Goal: Task Accomplishment & Management: Manage account settings

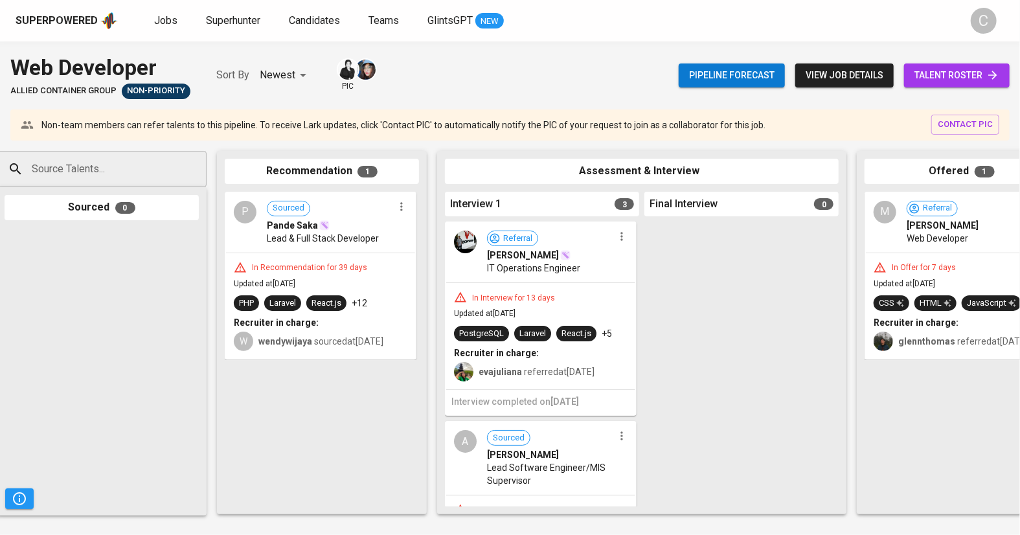
scroll to position [0, 14]
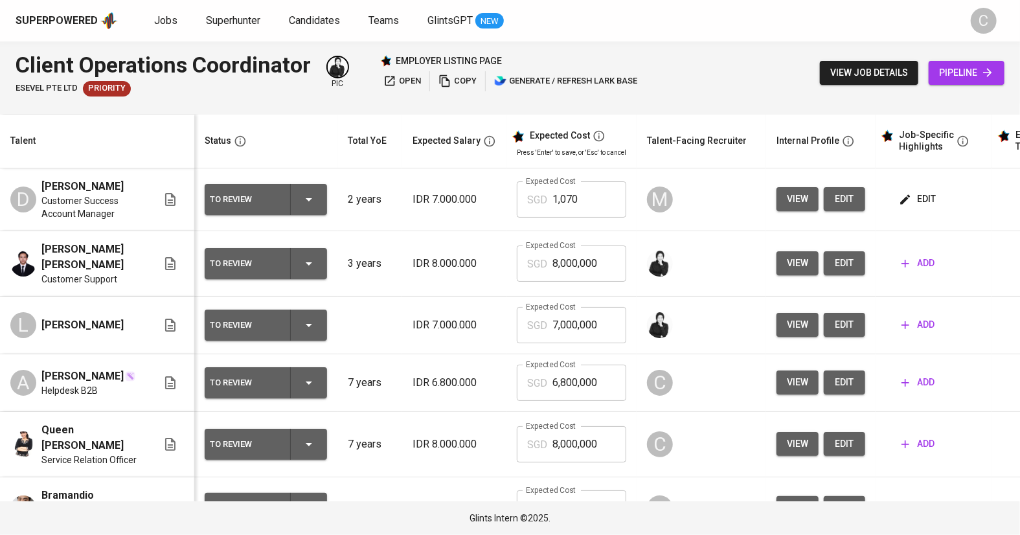
scroll to position [41, 0]
click at [405, 79] on span "open" at bounding box center [402, 81] width 38 height 15
click at [917, 500] on span "add" at bounding box center [917, 508] width 33 height 16
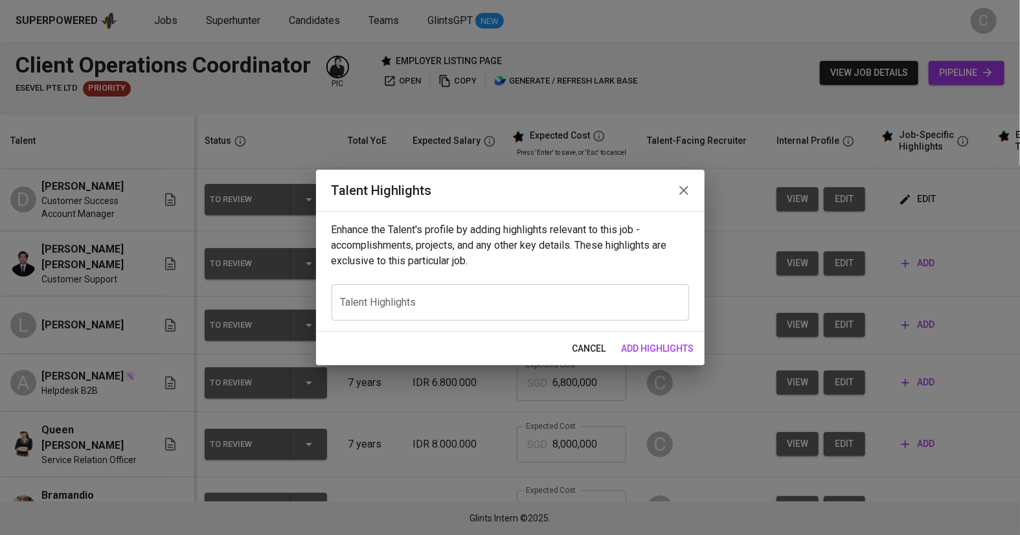
click at [445, 293] on div "x Talent Highlights" at bounding box center [509, 302] width 357 height 36
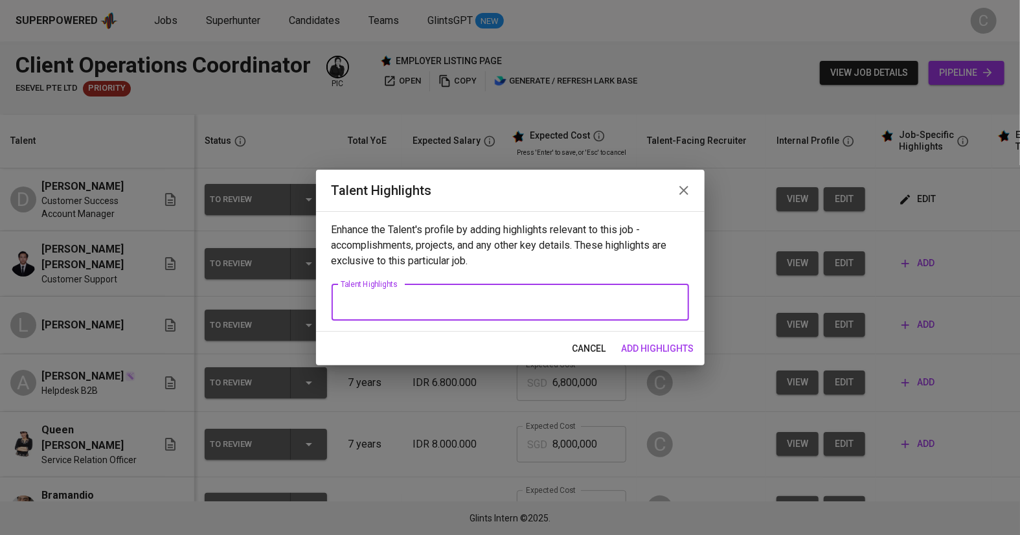
paste textarea "Bram is a Customer Service Specialist with over 5 years of experience, currentl…"
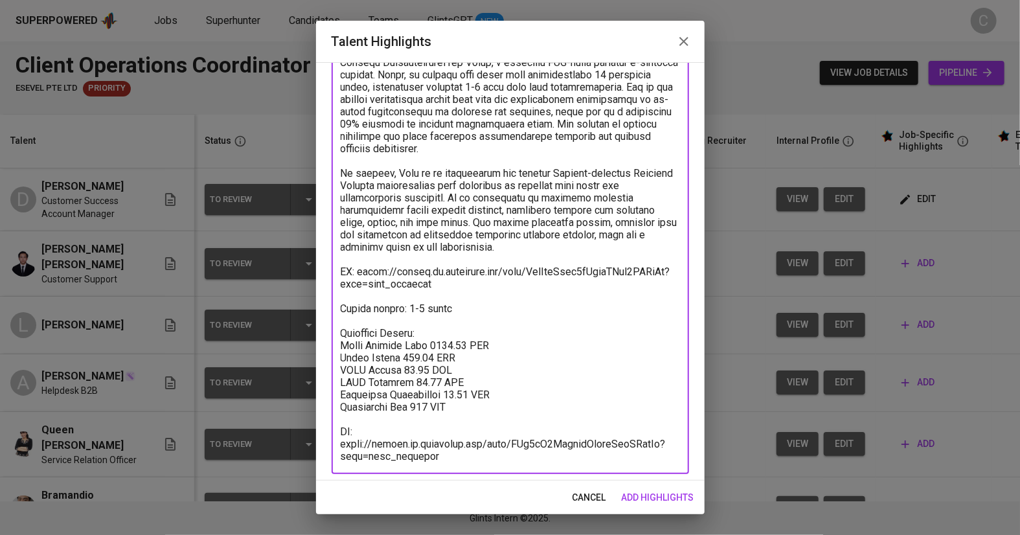
scroll to position [317, 0]
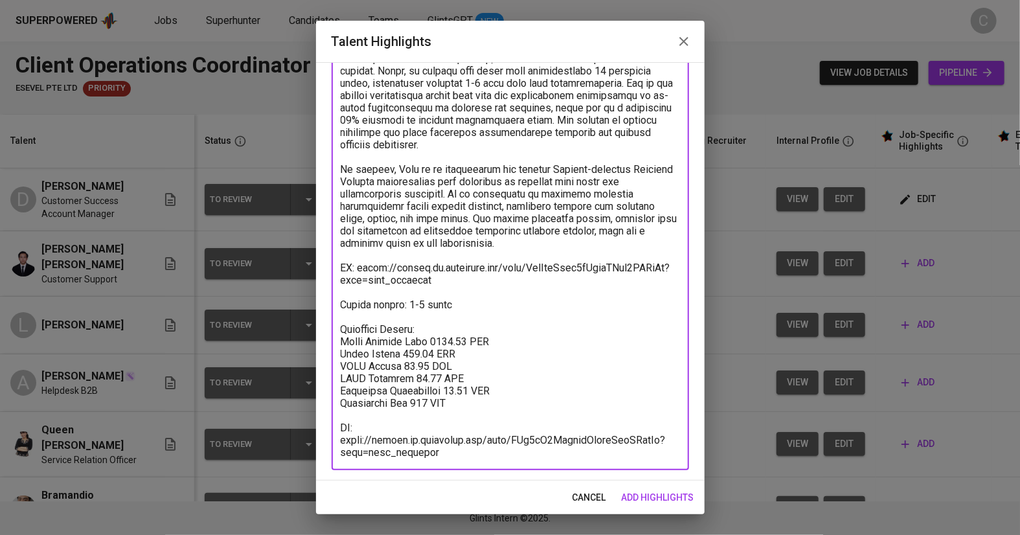
drag, startPoint x: 467, startPoint y: 417, endPoint x: 319, endPoint y: 345, distance: 164.8
click at [319, 345] on div "Enhance the Talent's profile by adding highlights relevant to this job - accomp…" at bounding box center [510, 271] width 388 height 418
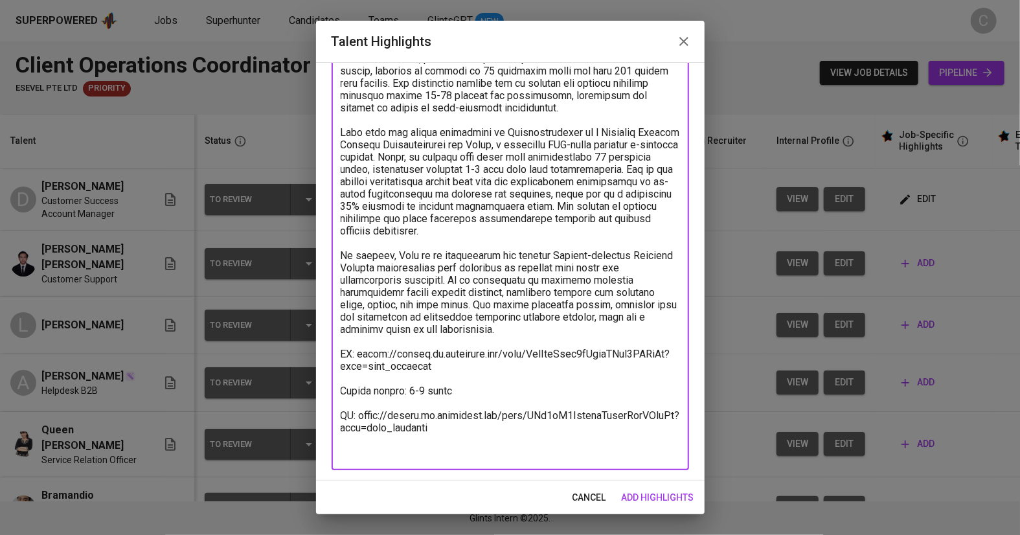
scroll to position [218, 0]
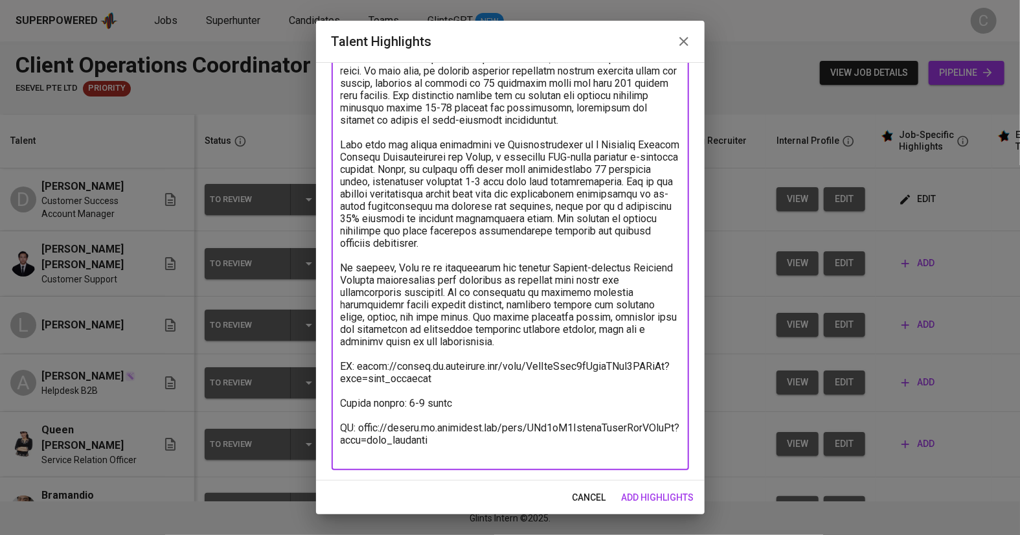
click at [458, 394] on textarea at bounding box center [510, 193] width 339 height 529
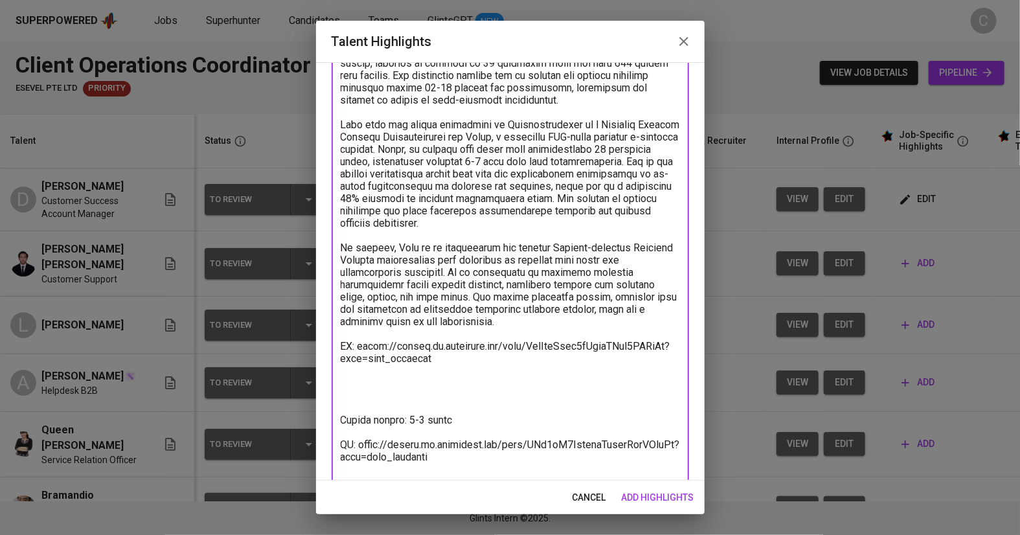
scroll to position [254, 0]
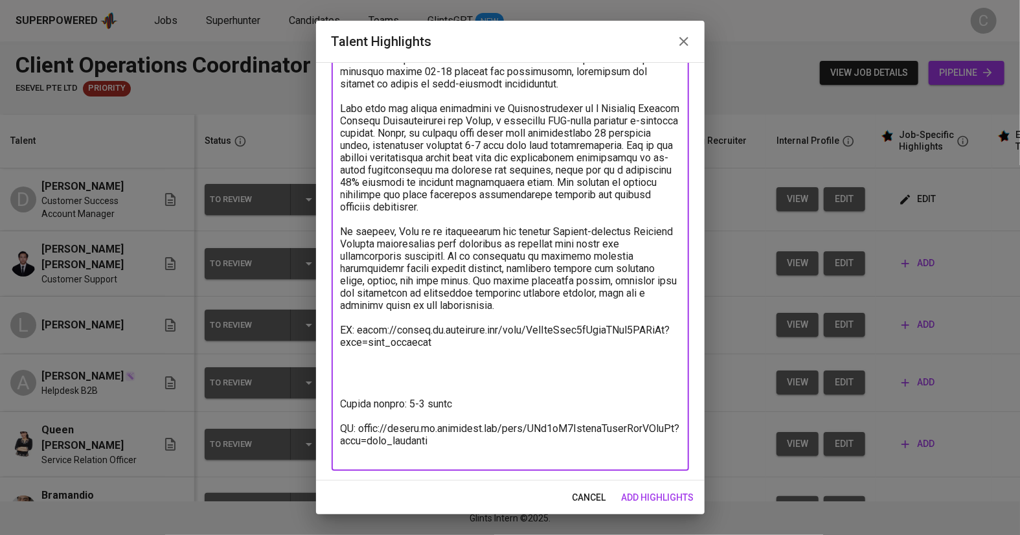
type textarea "Bram is a Customer Service Specialist with over 5 years of experience, currentl…"
click at [671, 493] on span "add highlights" at bounding box center [658, 497] width 73 height 16
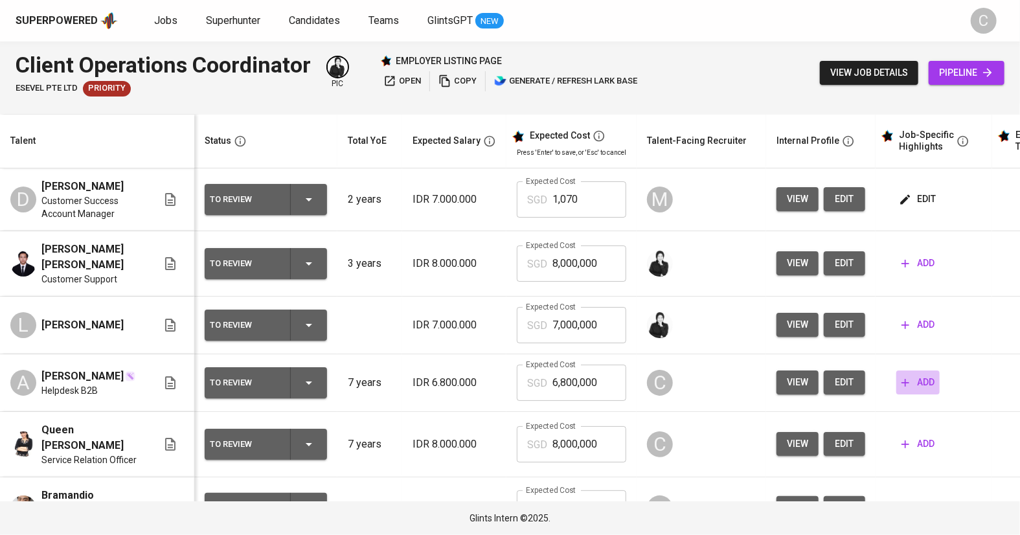
click at [925, 374] on span "add" at bounding box center [917, 382] width 33 height 16
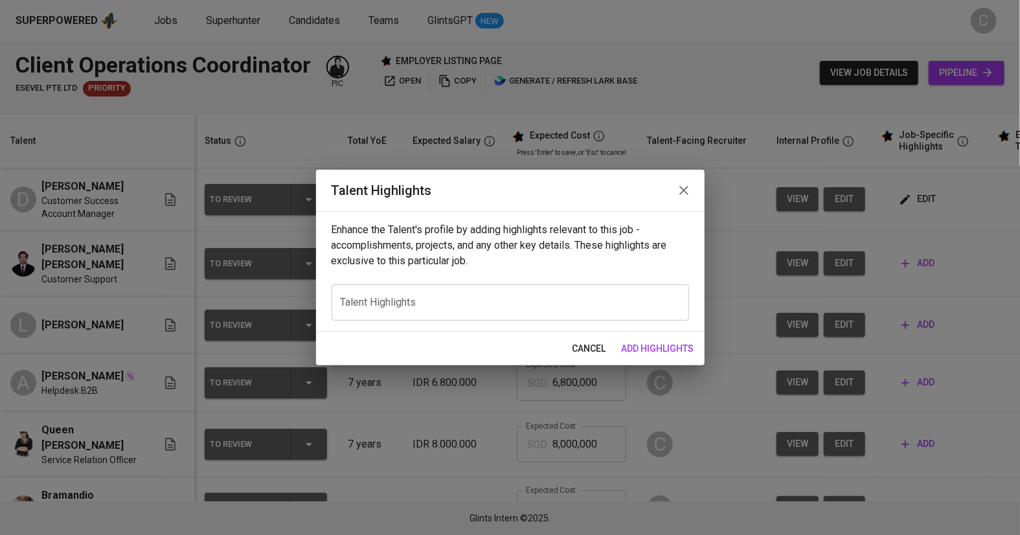
click at [582, 301] on textarea at bounding box center [510, 302] width 339 height 12
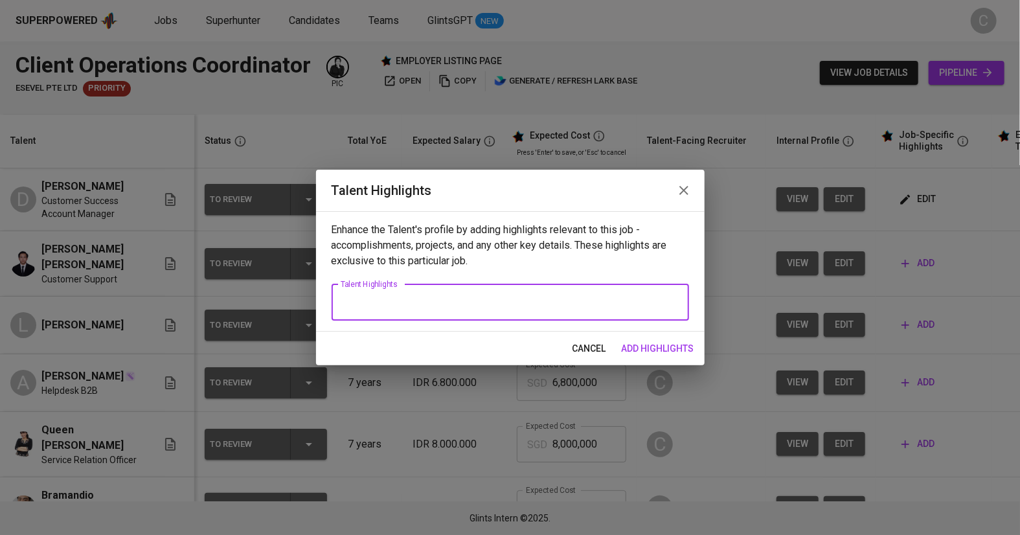
paste textarea "Aulia is a Customer Service professional with over seven years of experience. C…"
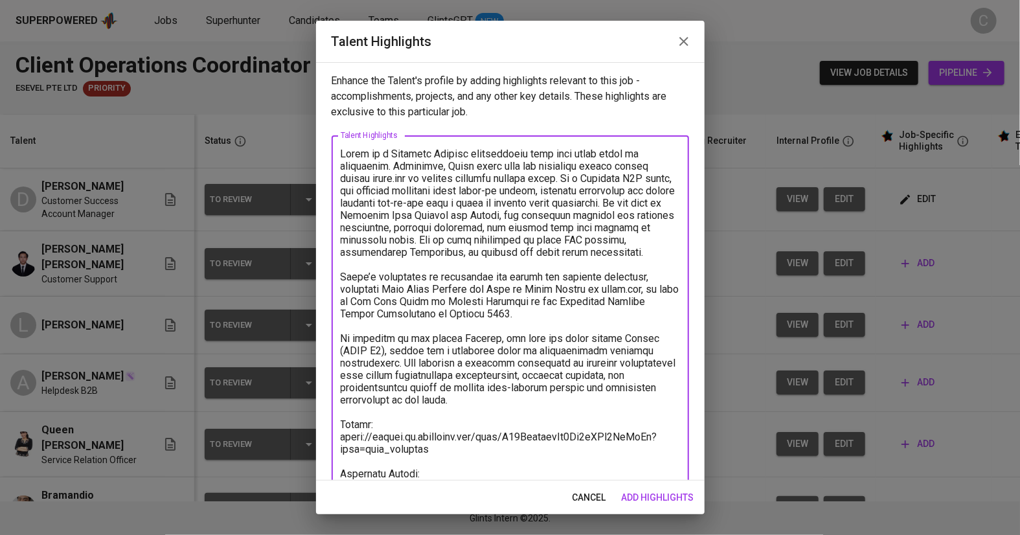
scroll to position [109, 0]
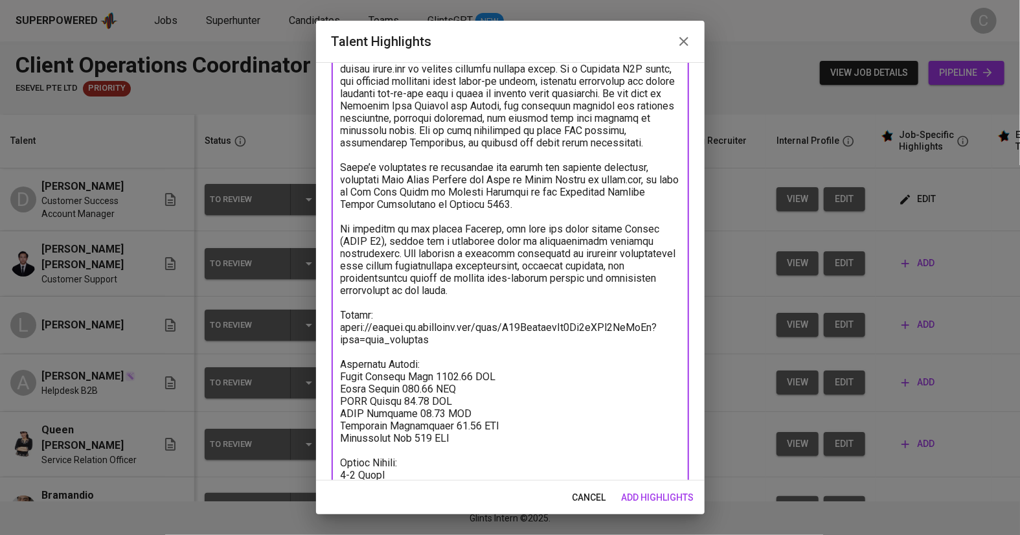
drag, startPoint x: 491, startPoint y: 429, endPoint x: 325, endPoint y: 353, distance: 182.8
click at [325, 353] on div "Enhance the Talent's profile by adding highlights relevant to this job - accomp…" at bounding box center [510, 271] width 388 height 418
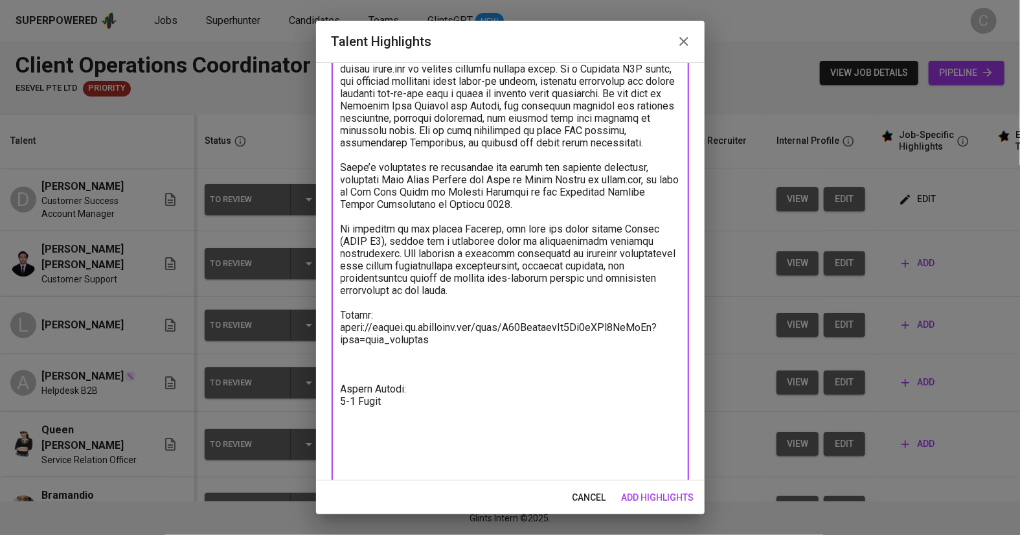
scroll to position [58, 0]
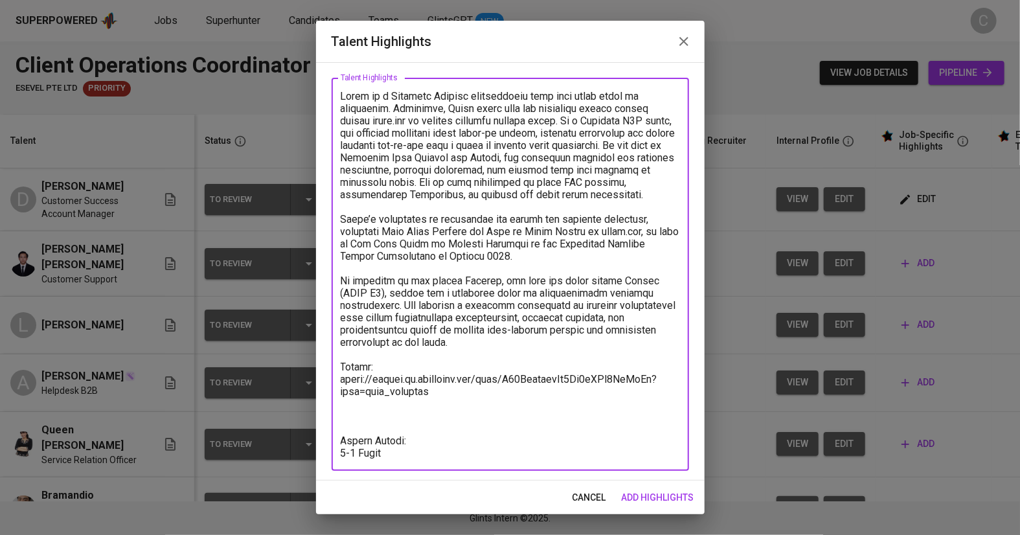
type textarea "Aulia is a Customer Service professional with over seven years of experience. C…"
click at [680, 496] on span "add highlights" at bounding box center [658, 497] width 73 height 16
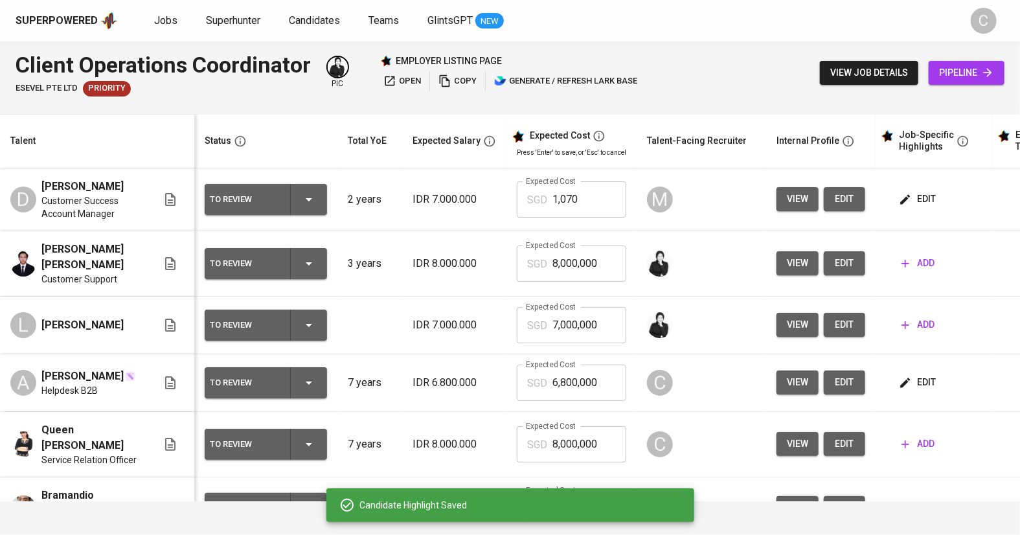
click at [917, 436] on span "add" at bounding box center [917, 444] width 33 height 16
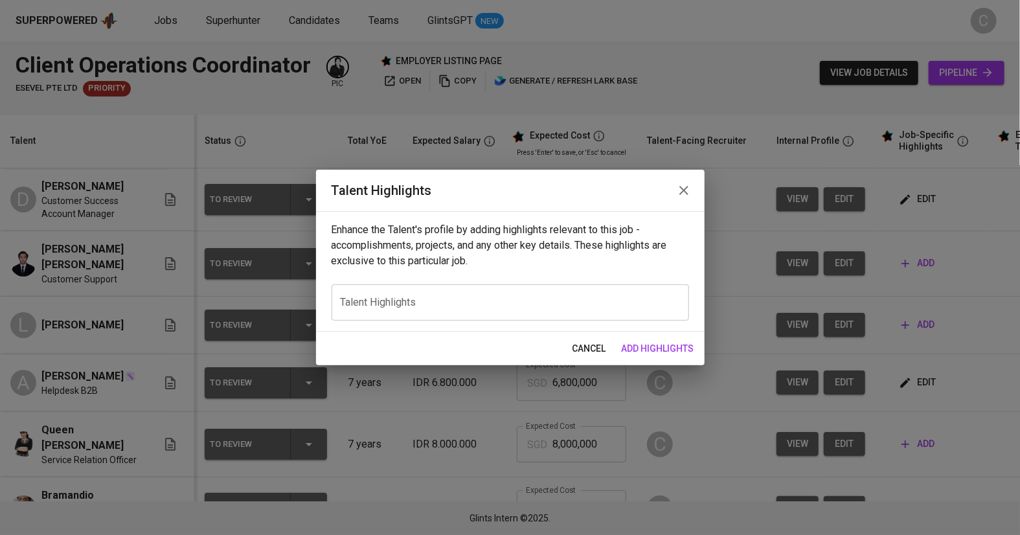
click at [420, 297] on textarea at bounding box center [510, 302] width 339 height 12
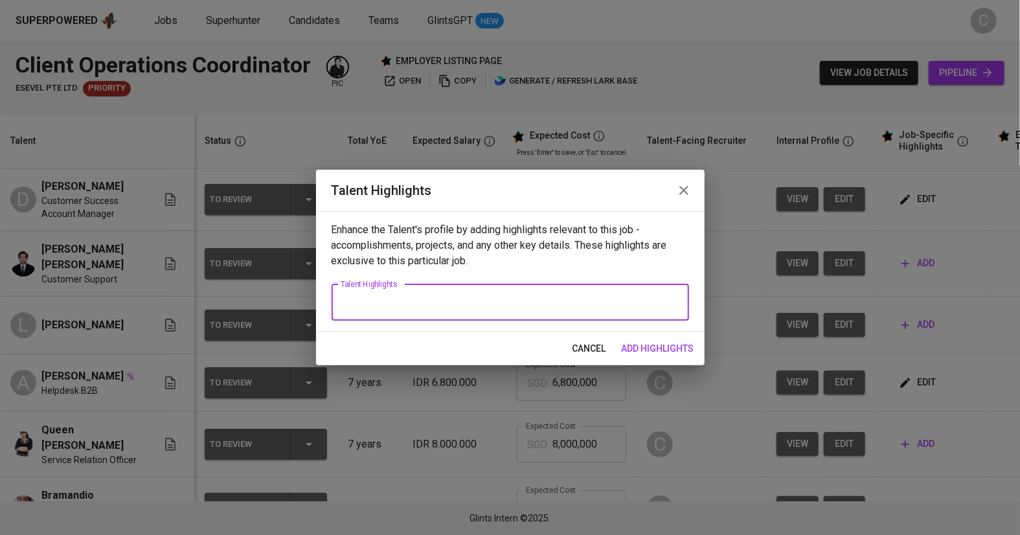
paste textarea "Queen is an accomplished Service Relations Officer with a strong background in …"
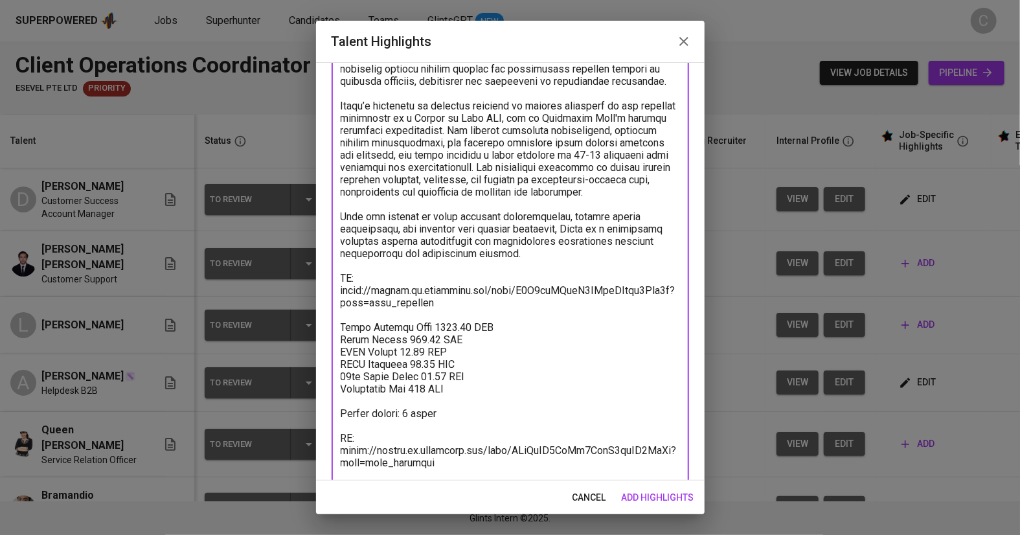
drag, startPoint x: 466, startPoint y: 396, endPoint x: 315, endPoint y: 330, distance: 165.5
click at [315, 330] on div "Talent Highlights Enhance the Talent's profile by adding highlights relevant to…" at bounding box center [510, 267] width 1020 height 535
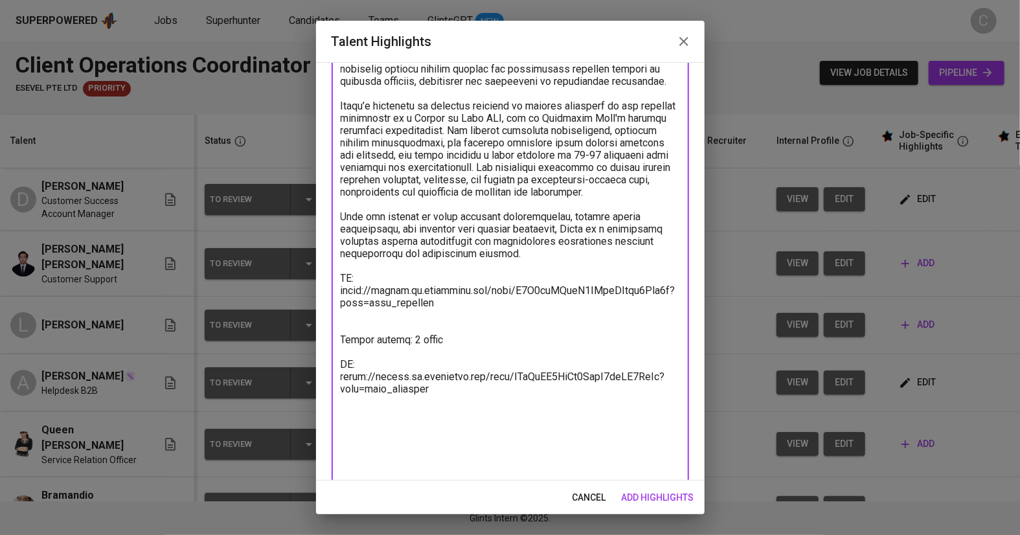
scroll to position [132, 0]
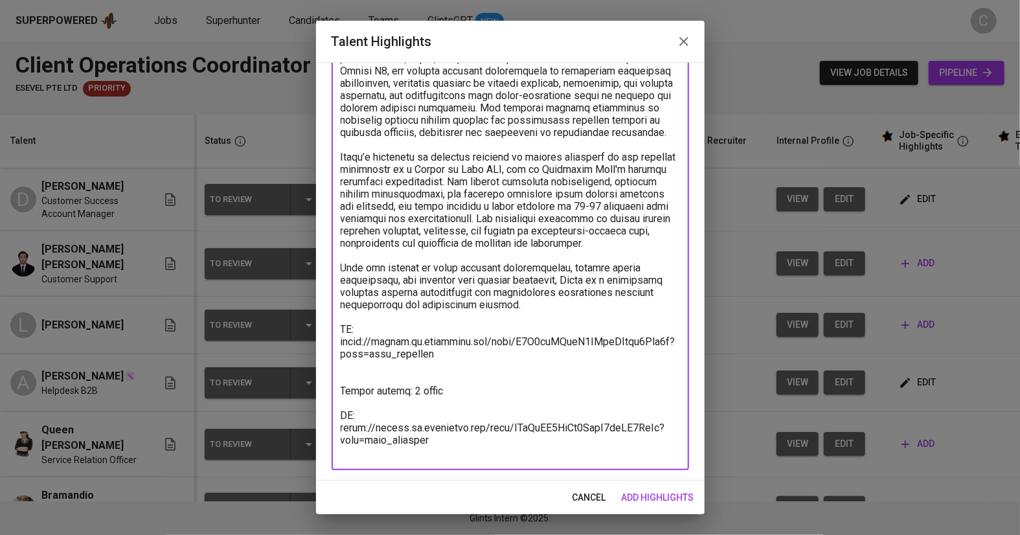
type textarea "Queen is an accomplished Service Relations Officer with a strong background in …"
click at [651, 496] on span "add highlights" at bounding box center [658, 497] width 73 height 16
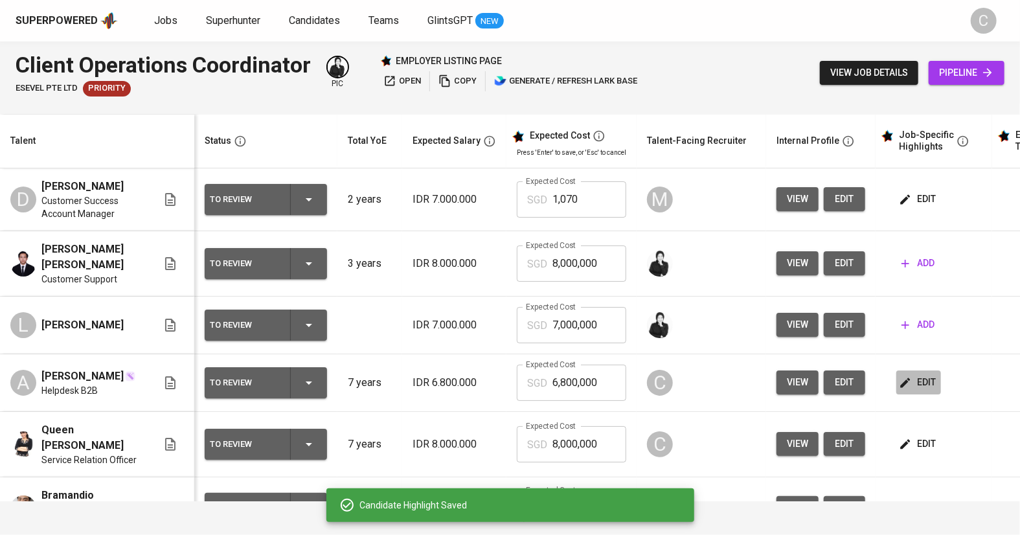
click at [924, 374] on span "edit" at bounding box center [918, 382] width 34 height 16
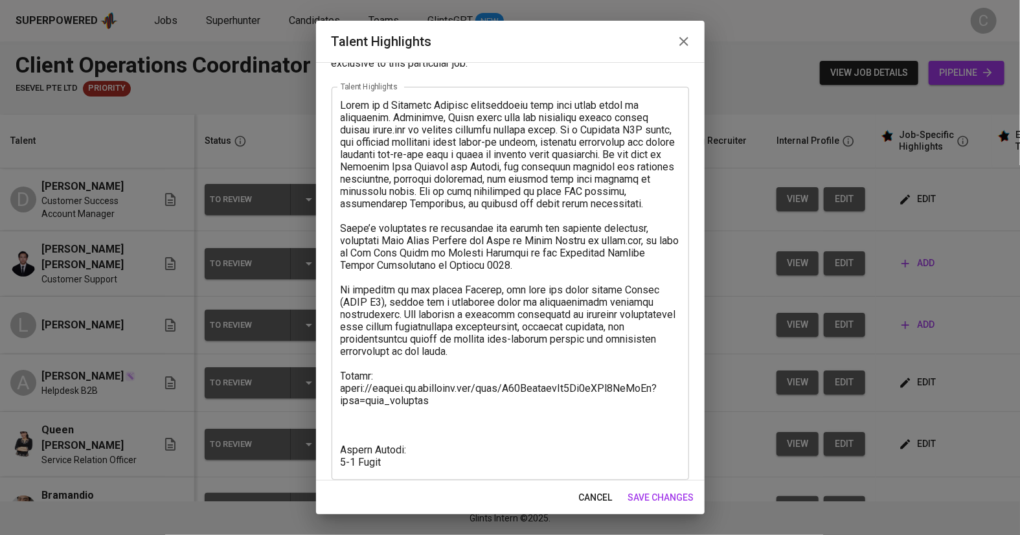
scroll to position [58, 0]
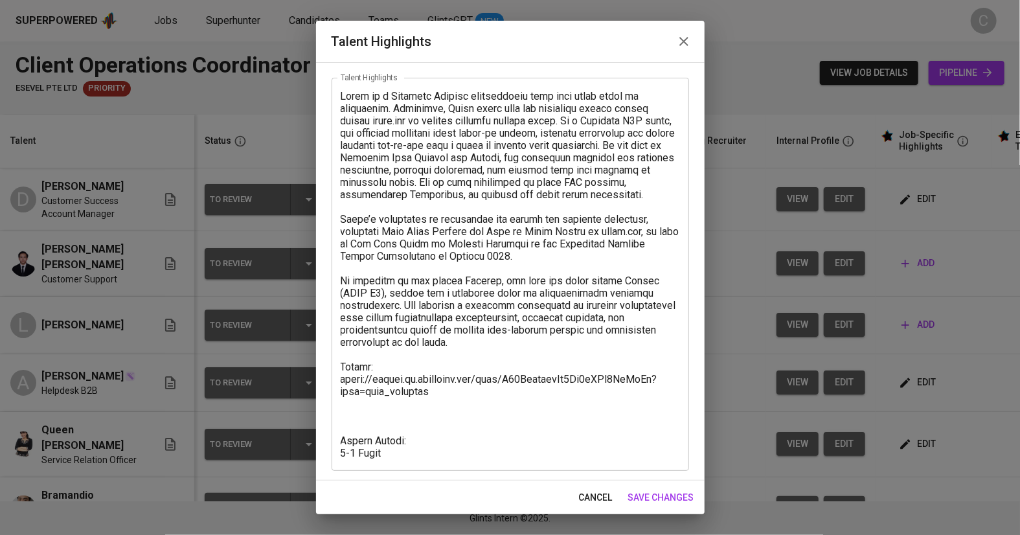
click at [355, 453] on textarea at bounding box center [510, 274] width 339 height 369
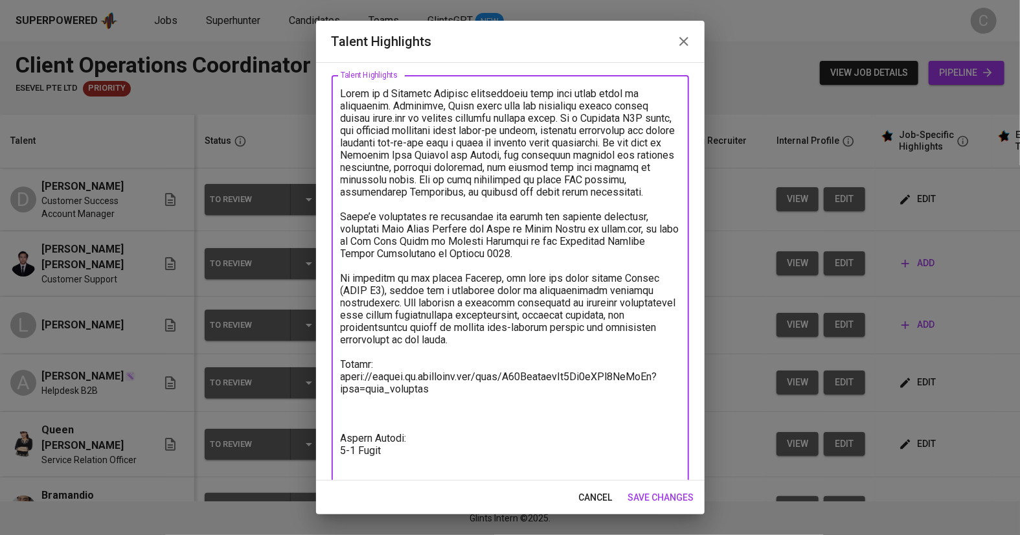
paste textarea "VN: https://glints.sg.larksuite.com/file/DKQPbtP0JosQh6xcygIlWhItgqf?from=from_…"
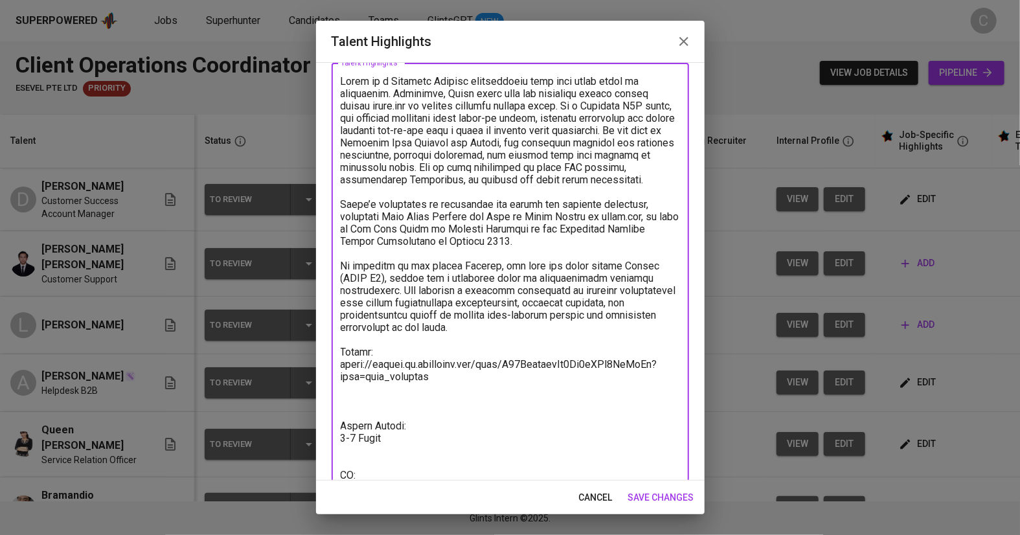
click at [350, 445] on textarea at bounding box center [510, 278] width 339 height 406
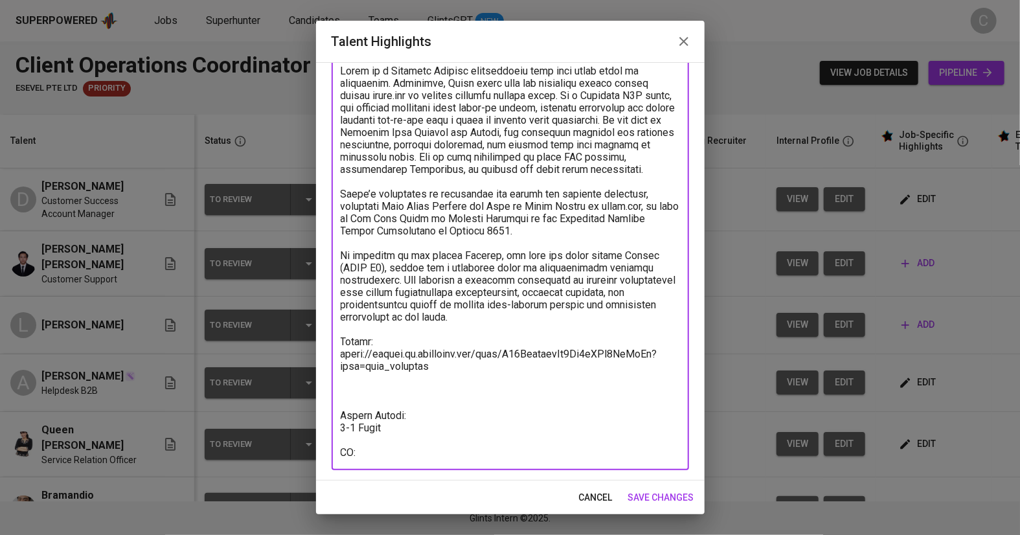
type textarea "Aulia is a Customer Service professional with over seven years of experience. C…"
click at [661, 498] on span "save changes" at bounding box center [661, 497] width 66 height 16
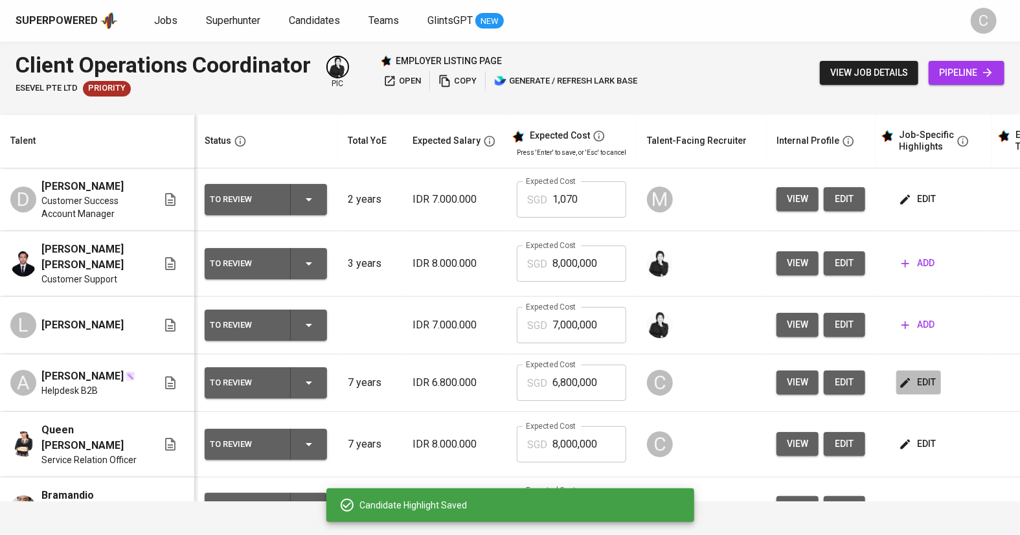
click at [912, 374] on span "edit" at bounding box center [918, 382] width 34 height 16
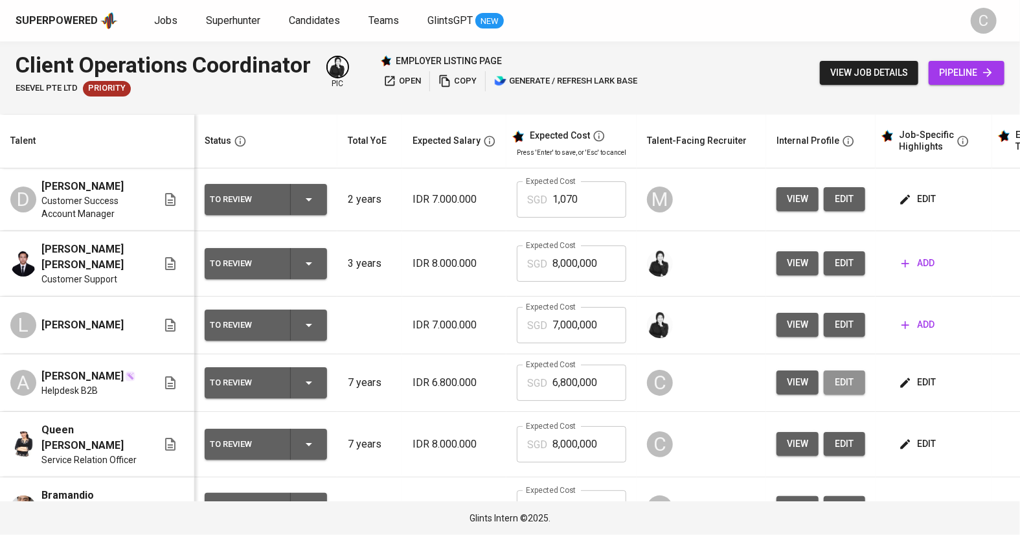
click at [848, 374] on span "edit" at bounding box center [844, 382] width 21 height 16
click at [849, 436] on span "edit" at bounding box center [844, 444] width 21 height 16
click at [840, 496] on button "edit" at bounding box center [843, 508] width 41 height 24
drag, startPoint x: 583, startPoint y: 515, endPoint x: 443, endPoint y: 498, distance: 141.5
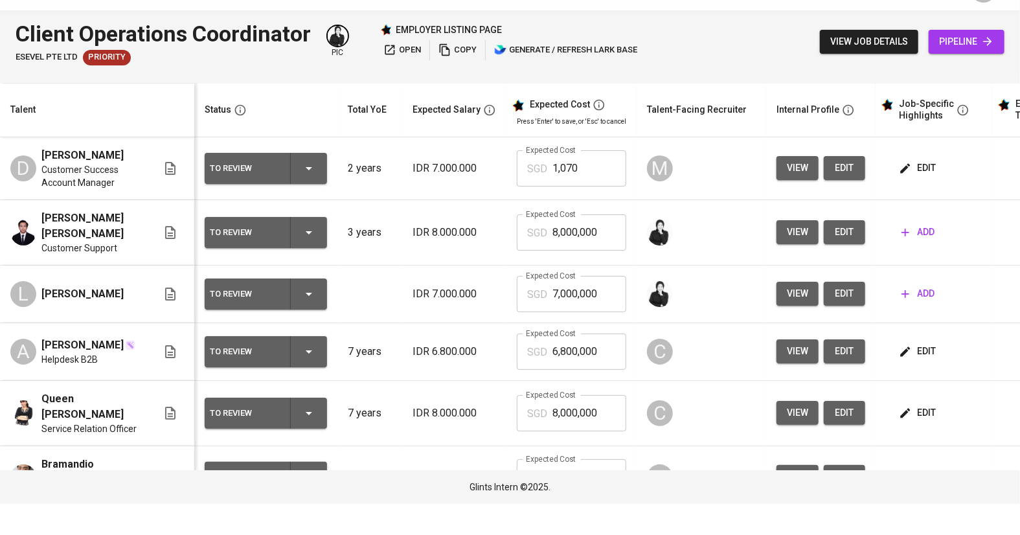
scroll to position [63, 0]
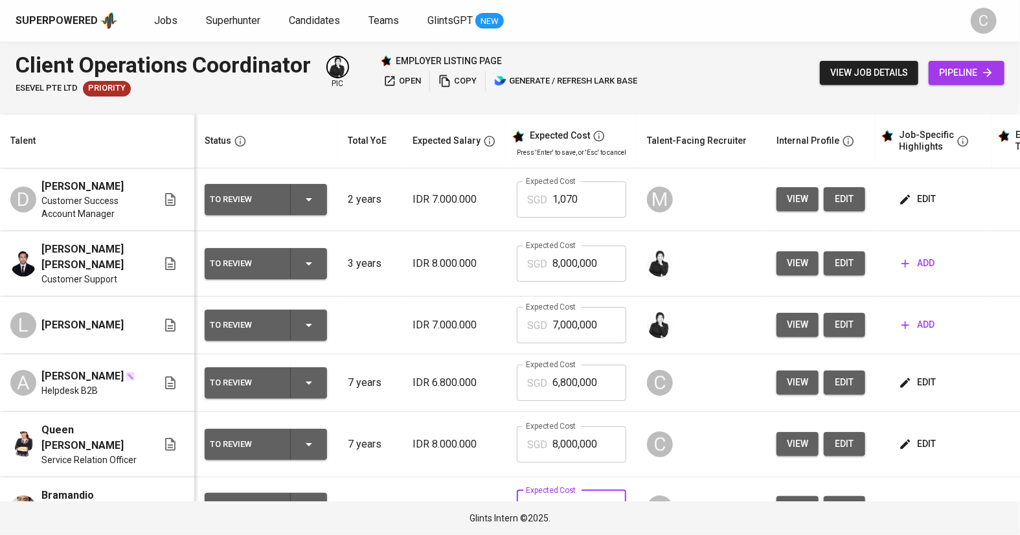
drag, startPoint x: 616, startPoint y: 427, endPoint x: 517, endPoint y: 389, distance: 105.6
click at [517, 389] on tbody "D Diky Hendriawan Customer Success Account Manager To Review 2 years IDR 7.000.…" at bounding box center [560, 462] width 1121 height 588
paste input "1,07"
type input "1,070"
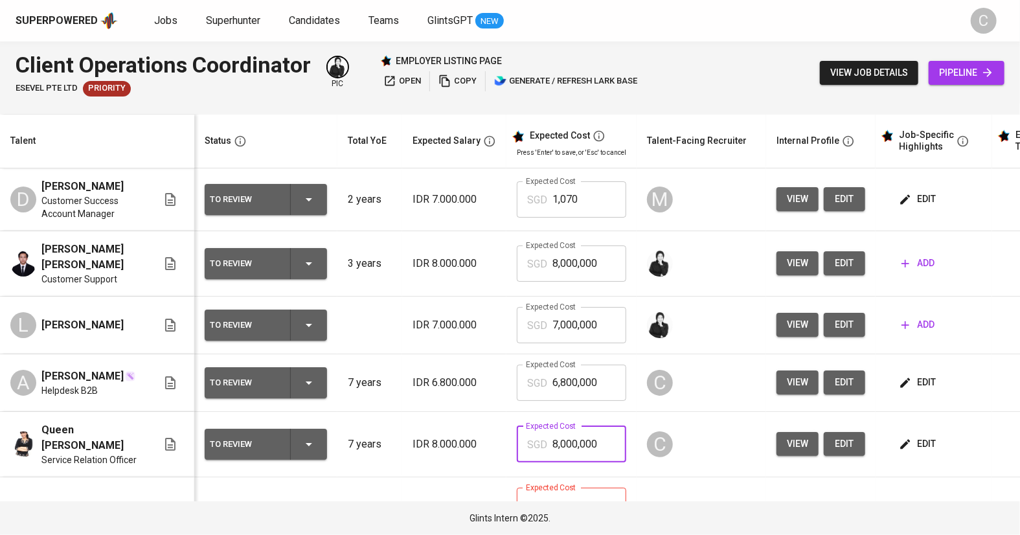
drag, startPoint x: 613, startPoint y: 368, endPoint x: 483, endPoint y: 362, distance: 130.3
click at [483, 412] on tr "Queen Sabillah Service Relation Officer To Review 7 years IDR 8.000.000 Expecte…" at bounding box center [560, 444] width 1121 height 65
paste input "1,07"
type input "1,070"
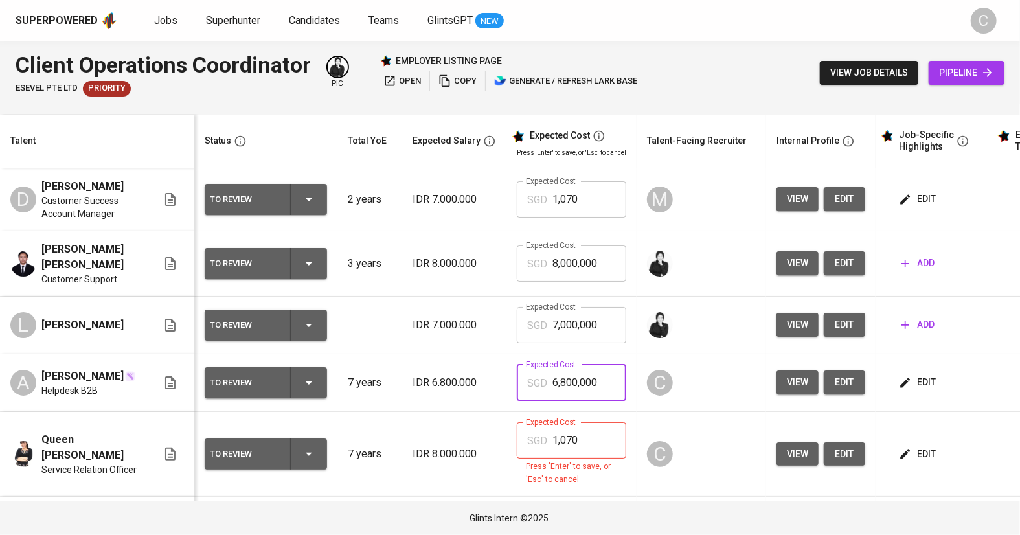
drag, startPoint x: 599, startPoint y: 306, endPoint x: 496, endPoint y: 298, distance: 103.2
click at [496, 354] on tr "A Aulia Ekina Helpdesk B2B To Review 7 years IDR 6.800.000 Expected Cost SGD 6,…" at bounding box center [560, 383] width 1121 height 58
paste input "1,07"
type input "1,070"
click at [577, 422] on input "1,070" at bounding box center [589, 440] width 74 height 36
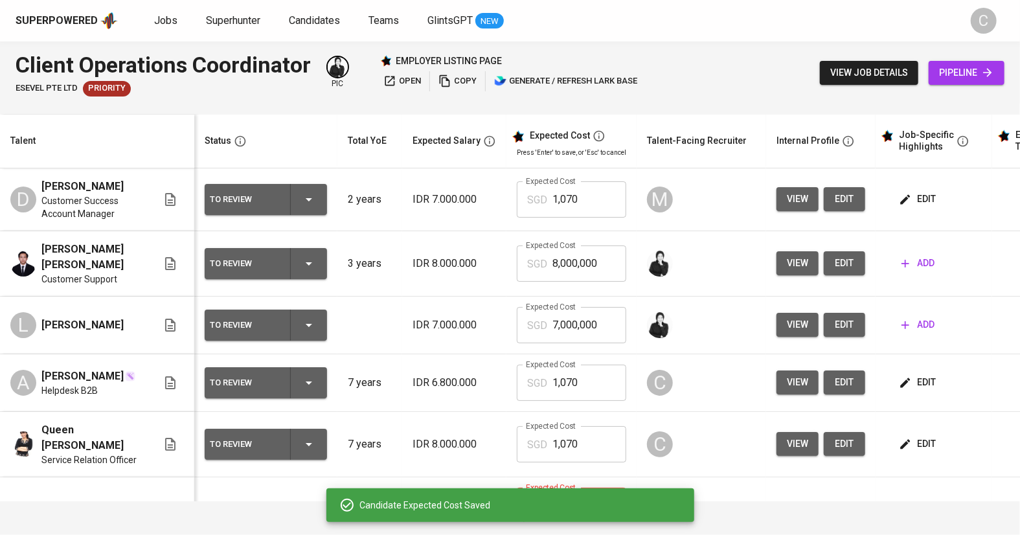
click at [585, 487] on input "1,070" at bounding box center [589, 505] width 74 height 36
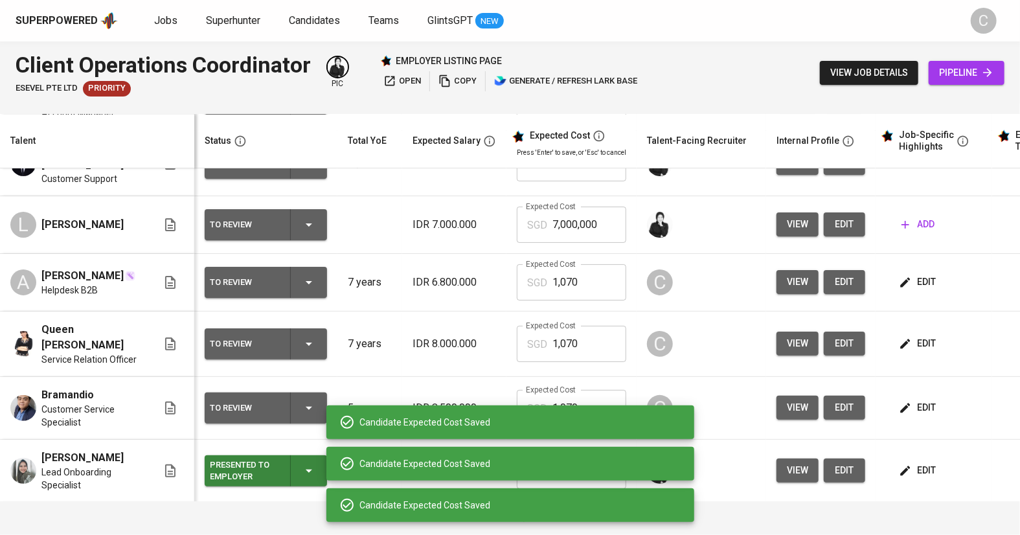
scroll to position [124, 0]
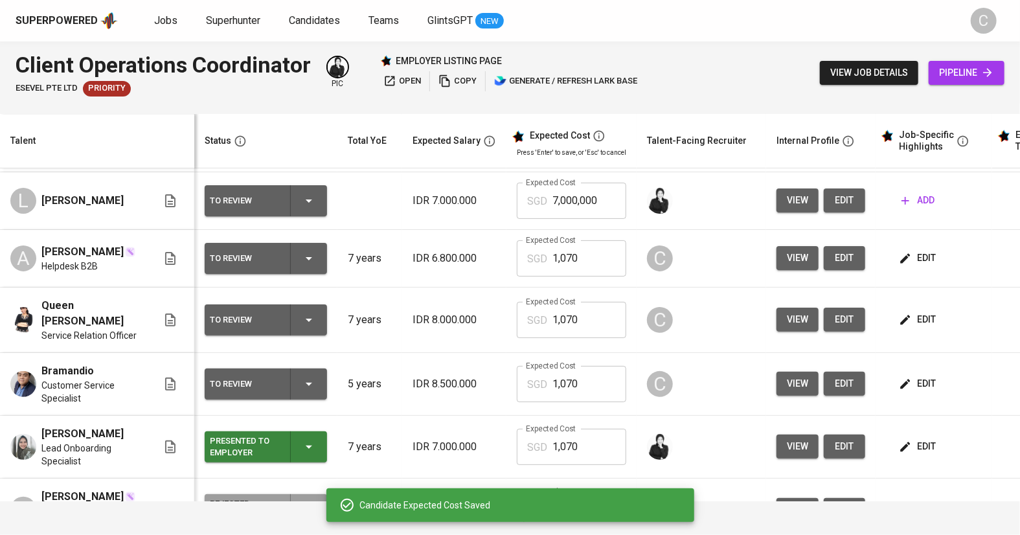
click at [924, 438] on span "edit" at bounding box center [918, 446] width 34 height 16
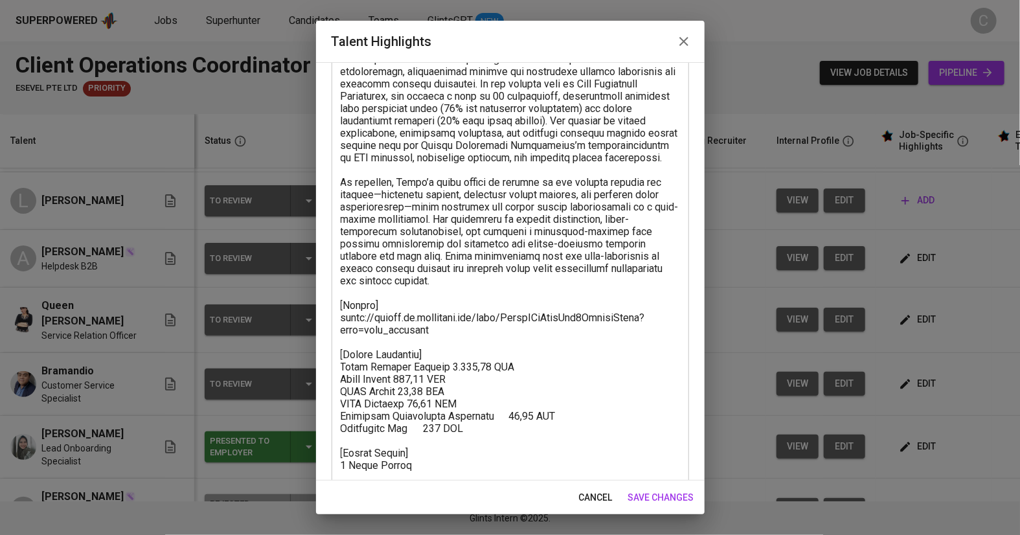
scroll to position [120, 0]
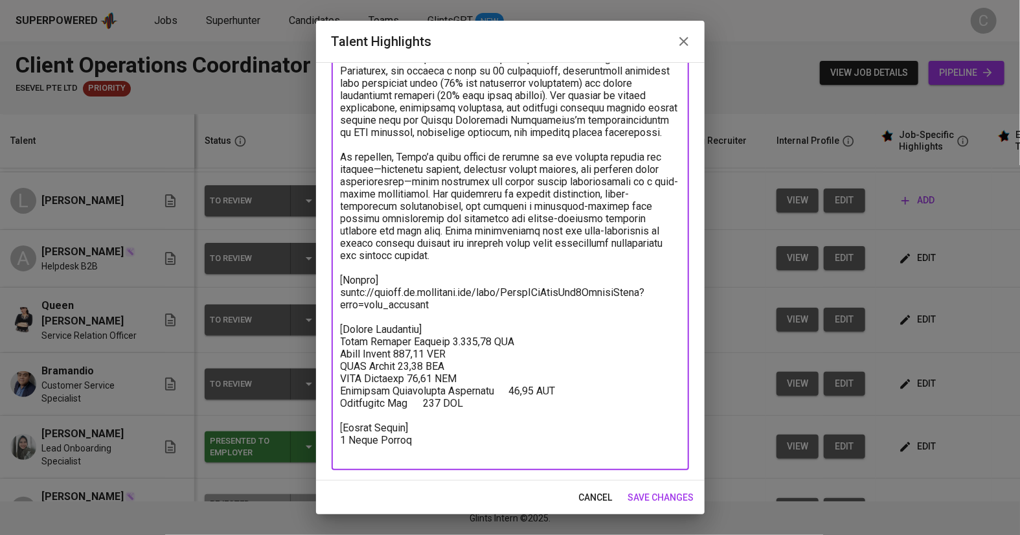
drag, startPoint x: 475, startPoint y: 412, endPoint x: 298, endPoint y: 329, distance: 194.6
click at [298, 329] on div "Talent Highlights Enhance the Talent's profile by adding highlights relevant to…" at bounding box center [510, 267] width 1020 height 535
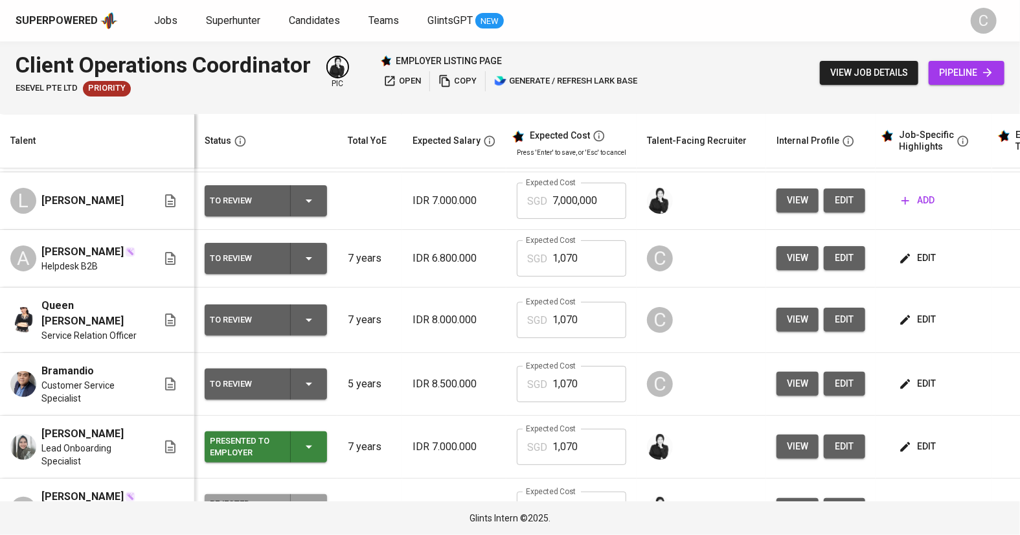
click at [915, 250] on span "edit" at bounding box center [918, 258] width 34 height 16
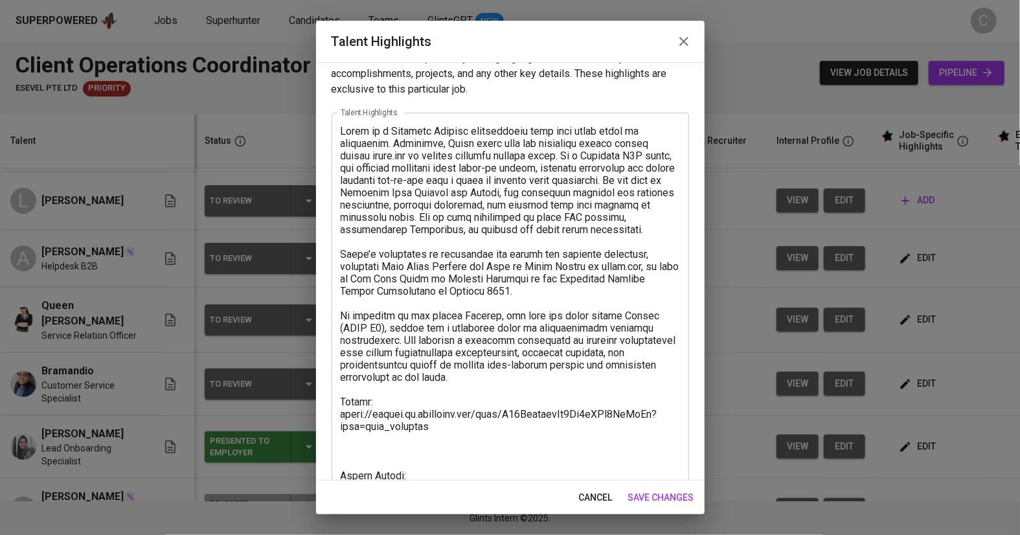
scroll to position [83, 0]
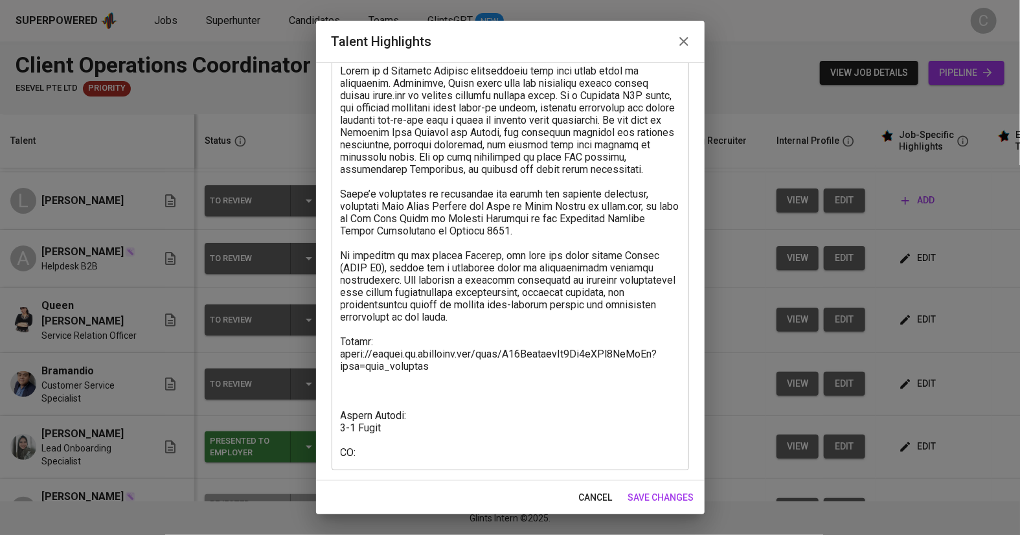
click at [364, 377] on textarea at bounding box center [510, 262] width 339 height 394
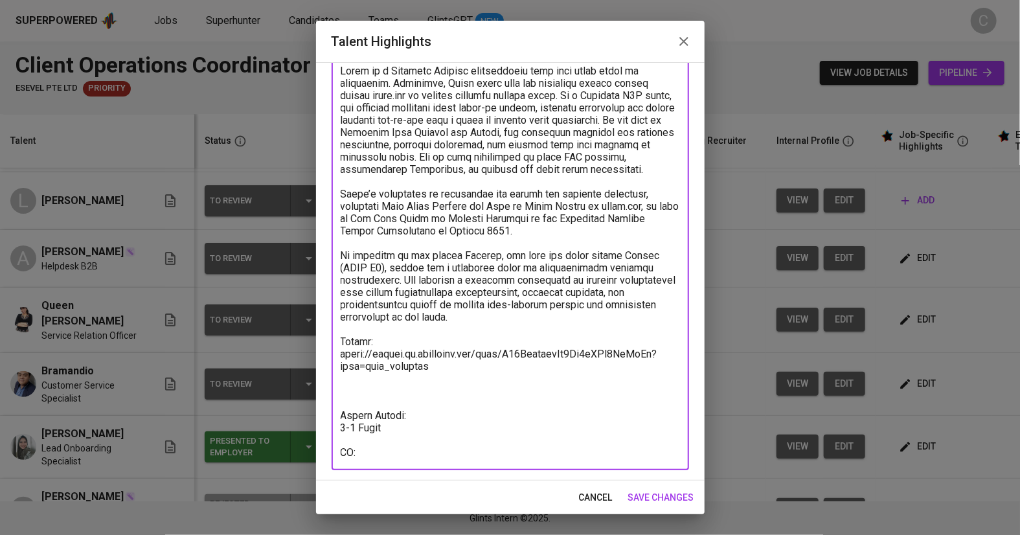
paste textarea "[Salary Breakdown] Total Pricing Monthly 1.069,62 SGD Basic Salary 622,66 SGD B…"
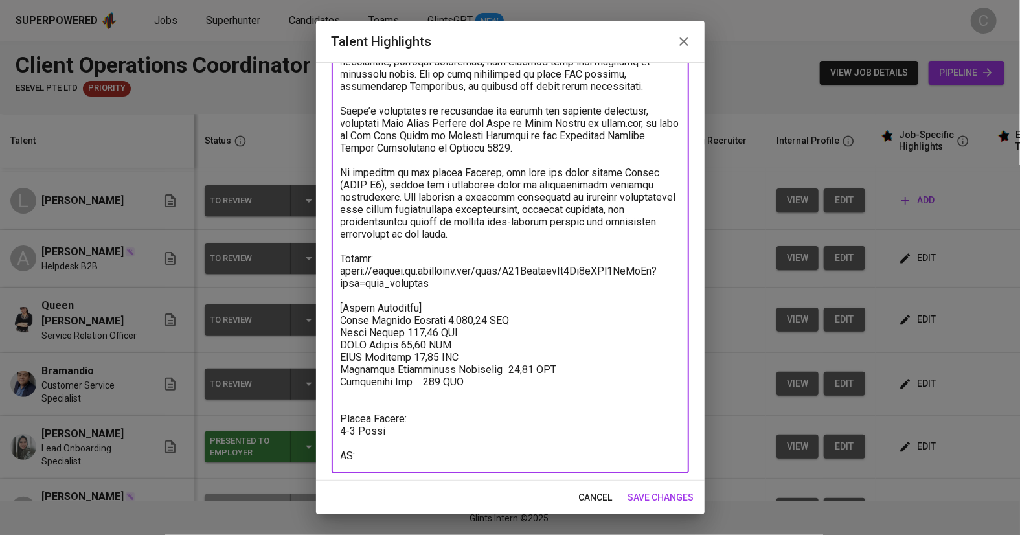
scroll to position [168, 0]
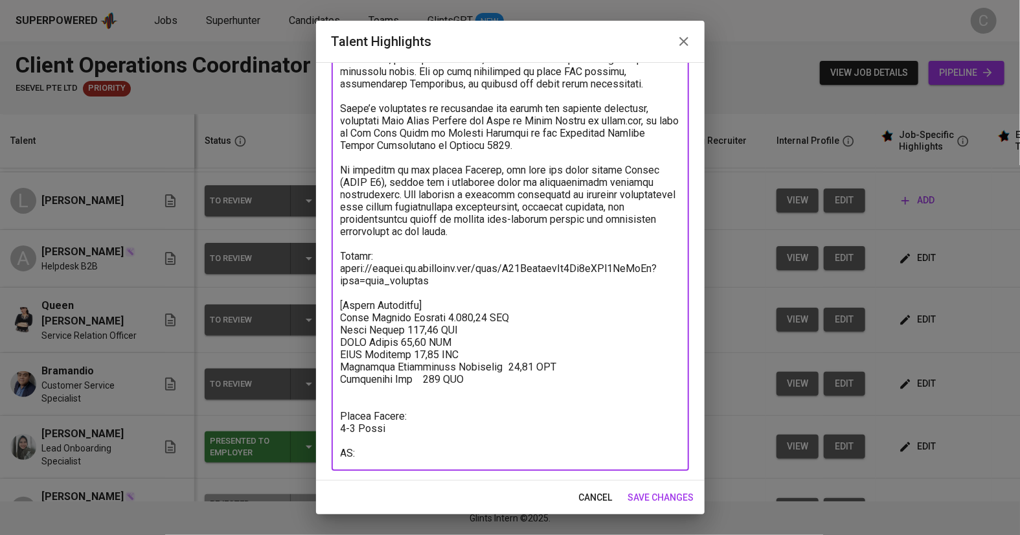
type textarea "Aulia is a Customer Service professional with over seven years of experience. C…"
click at [665, 501] on span "save changes" at bounding box center [661, 497] width 66 height 16
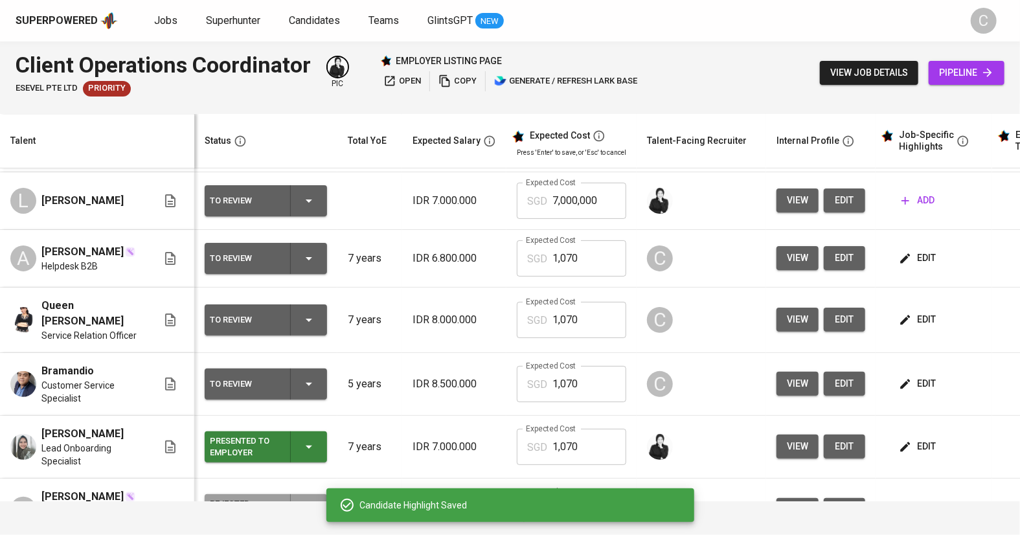
click at [919, 250] on span "edit" at bounding box center [918, 258] width 34 height 16
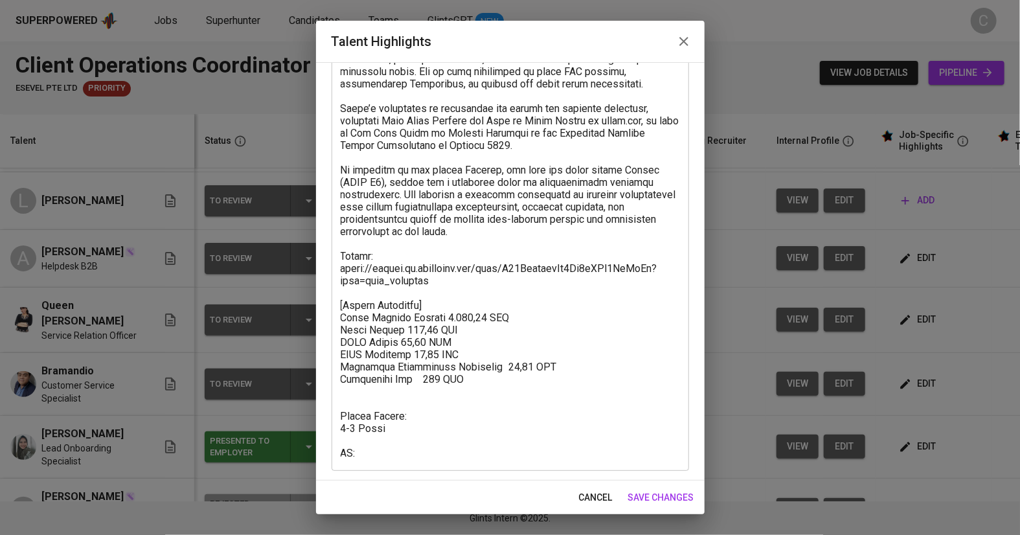
click at [360, 384] on textarea at bounding box center [510, 219] width 339 height 480
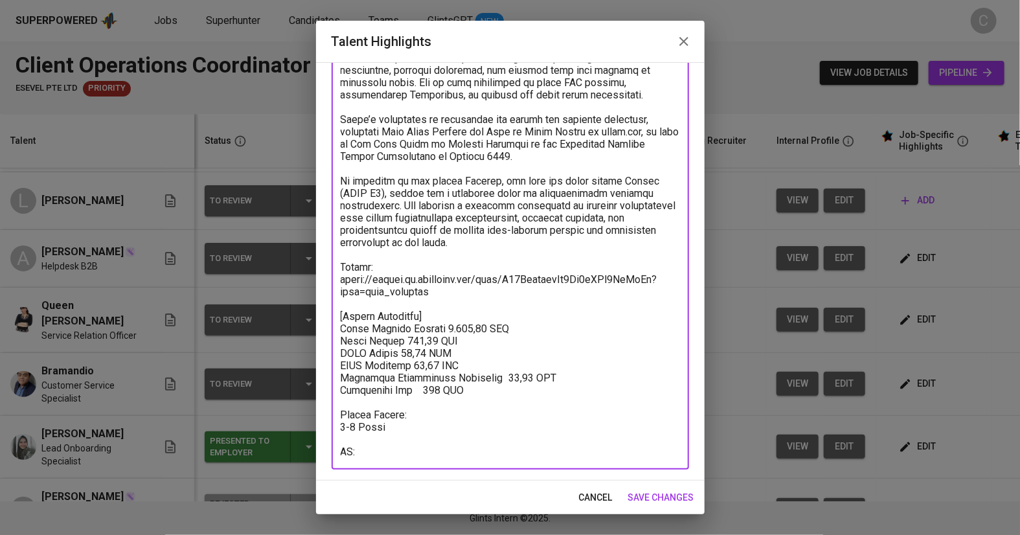
scroll to position [156, 0]
type textarea "Aulia is a Customer Service professional with over seven years of experience. C…"
click at [645, 493] on span "save changes" at bounding box center [661, 497] width 66 height 16
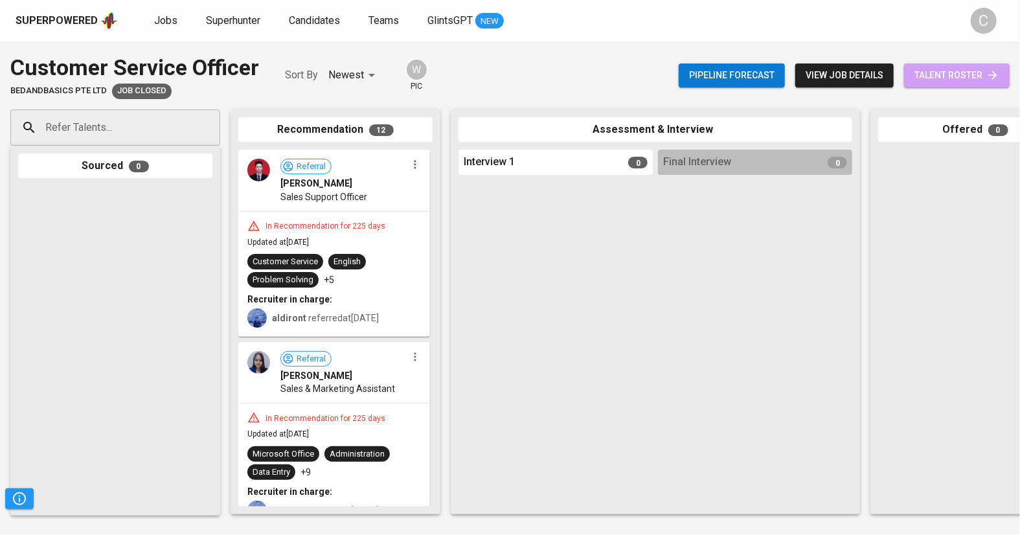
click at [963, 76] on span "talent roster" at bounding box center [956, 75] width 85 height 16
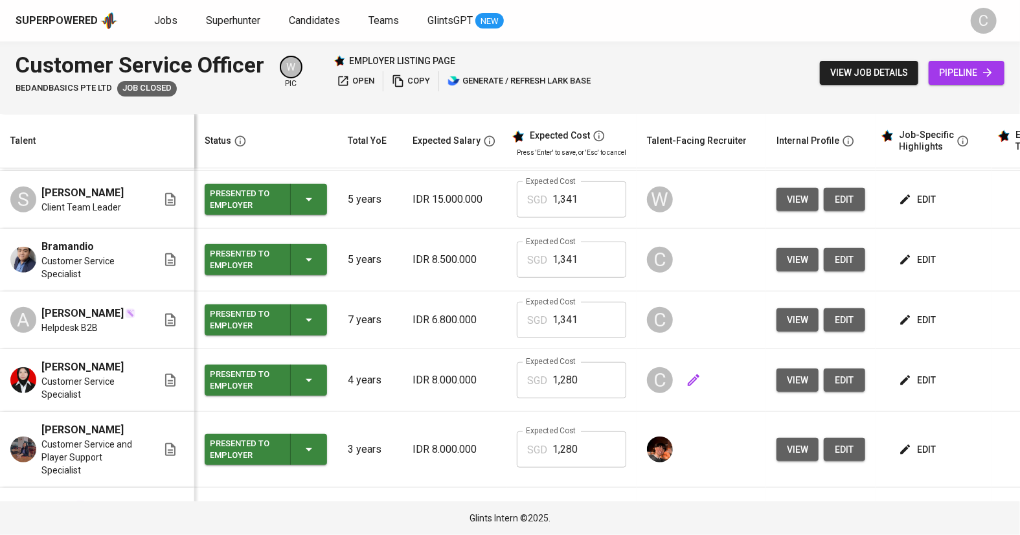
scroll to position [448, 0]
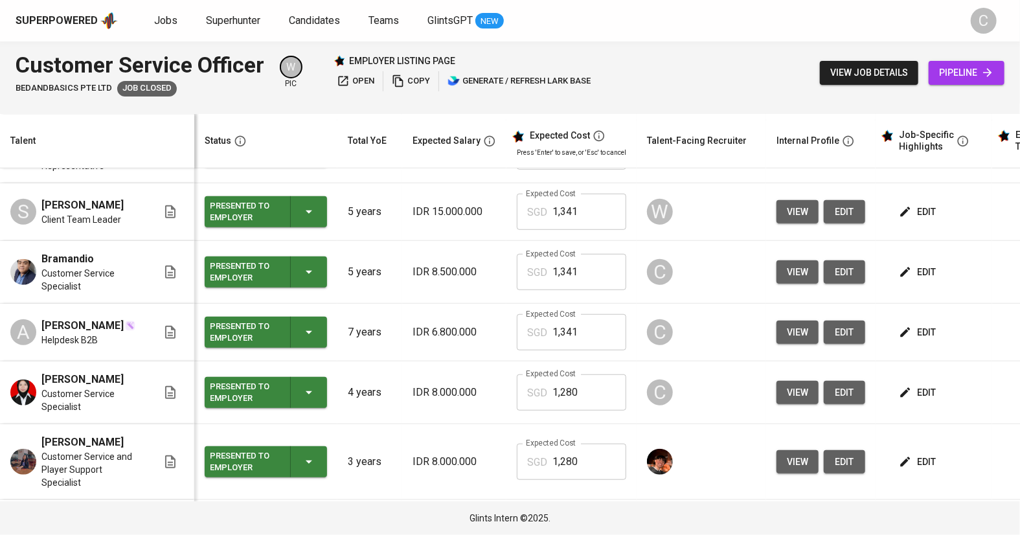
click at [913, 264] on span "edit" at bounding box center [918, 272] width 34 height 16
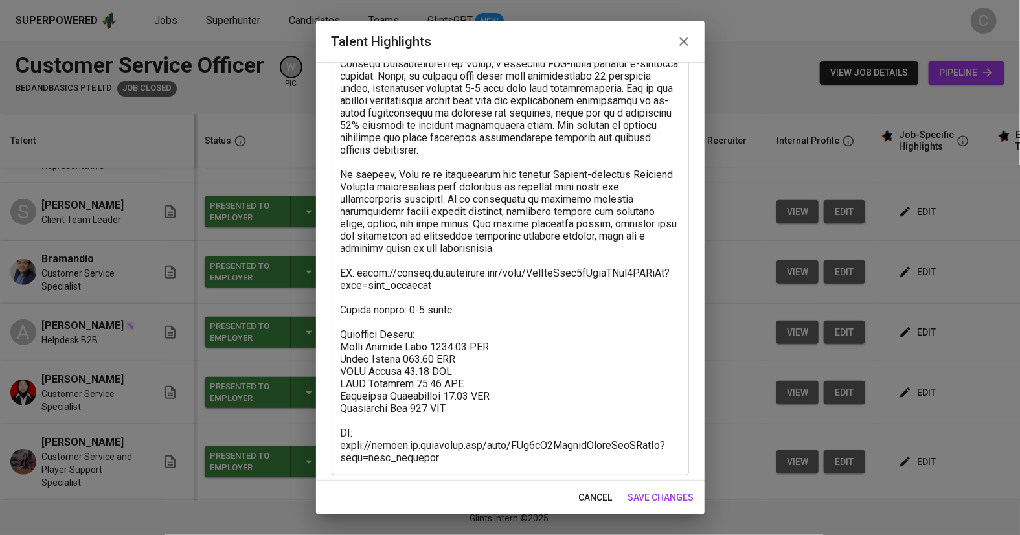
scroll to position [317, 0]
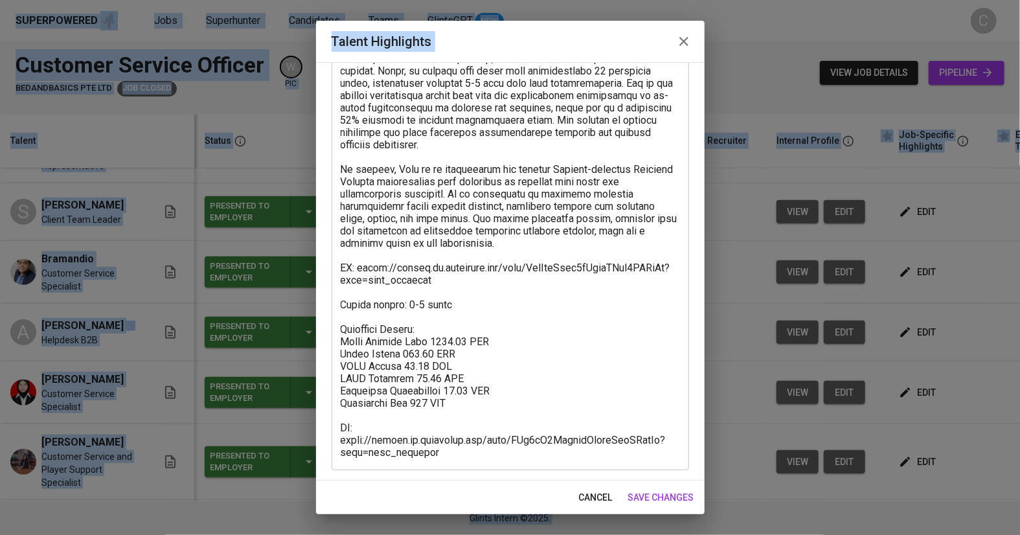
click at [617, 324] on textarea at bounding box center [510, 144] width 339 height 627
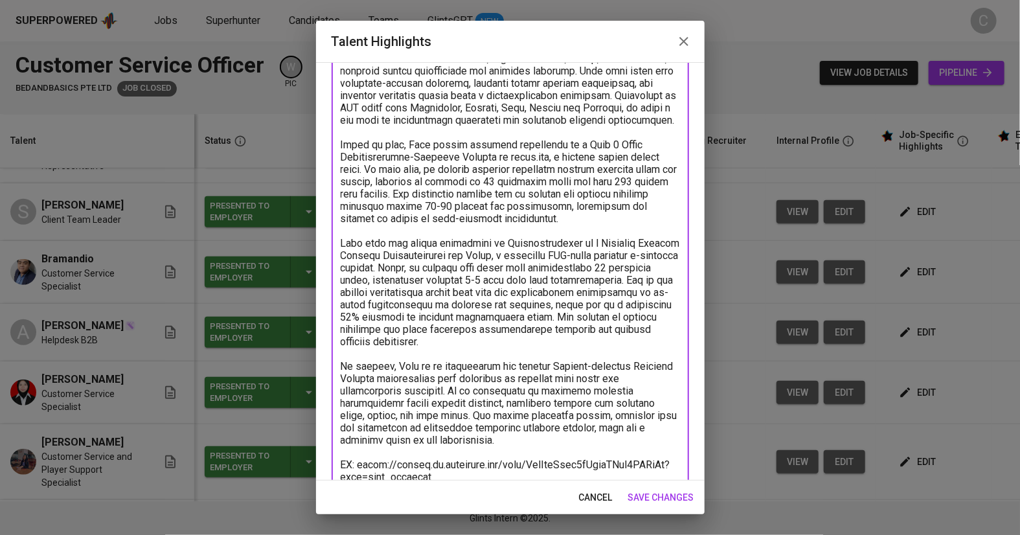
scroll to position [0, 0]
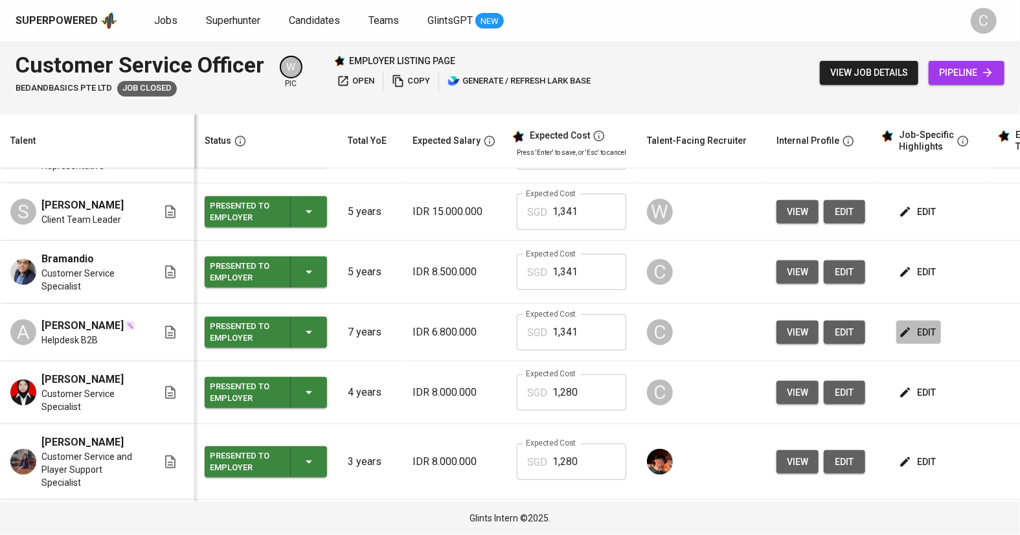
click at [921, 324] on span "edit" at bounding box center [918, 332] width 34 height 16
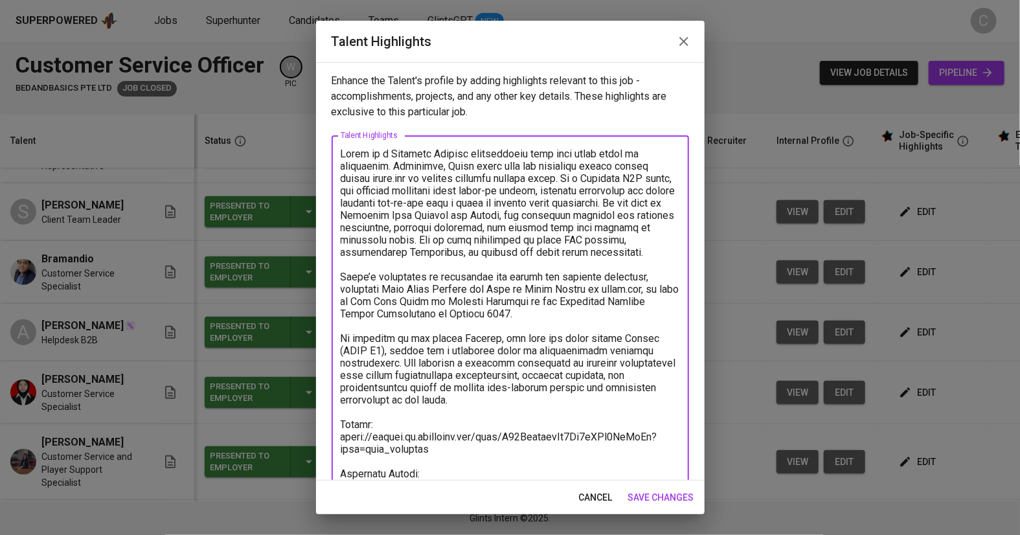
click at [476, 322] on textarea at bounding box center [510, 369] width 339 height 443
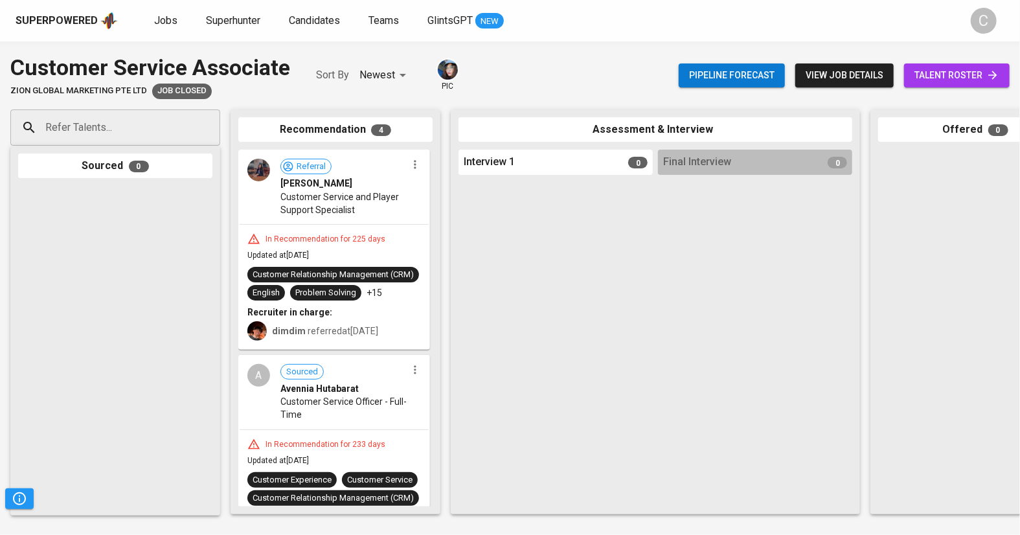
click at [950, 75] on span "talent roster" at bounding box center [956, 75] width 85 height 16
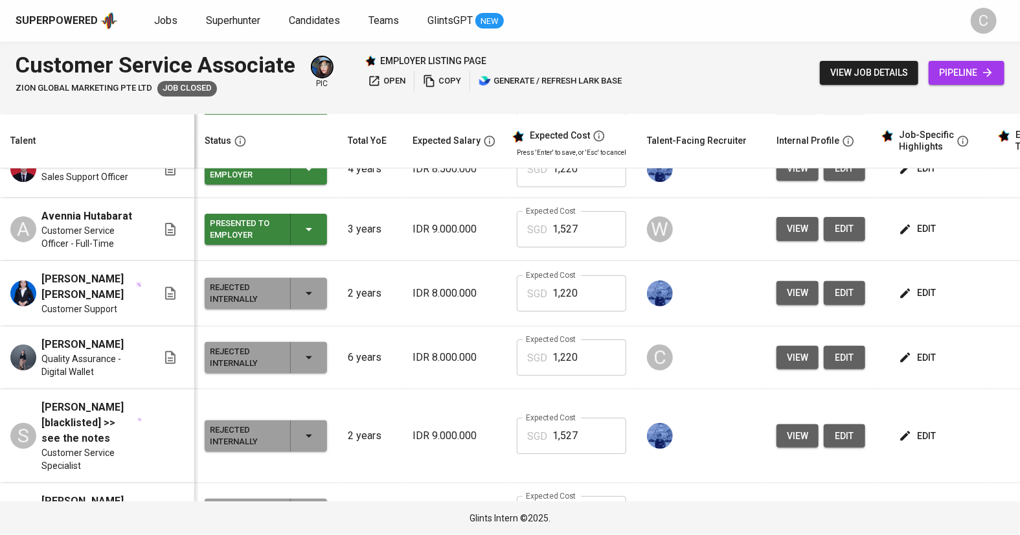
scroll to position [207, 0]
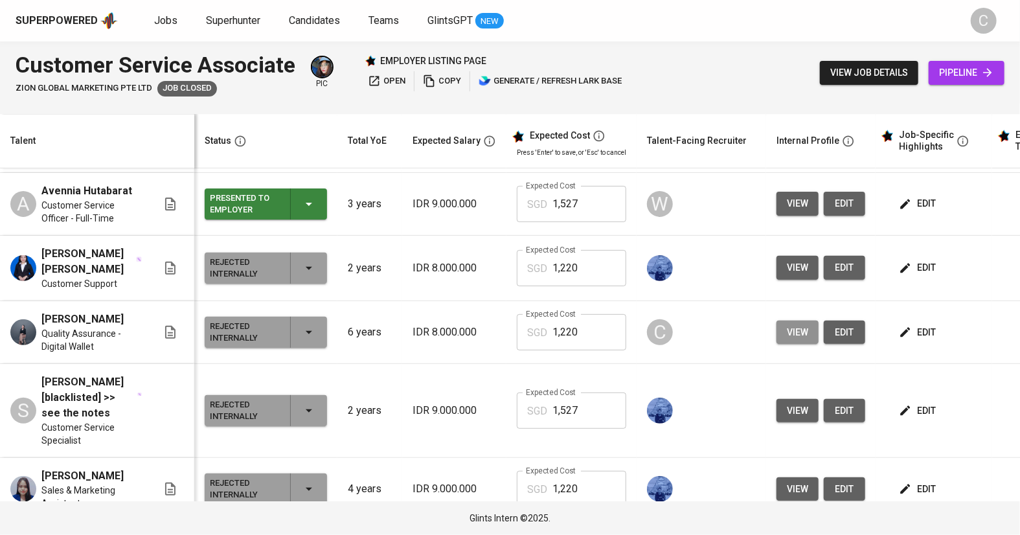
click at [778, 330] on button "view" at bounding box center [797, 332] width 42 height 24
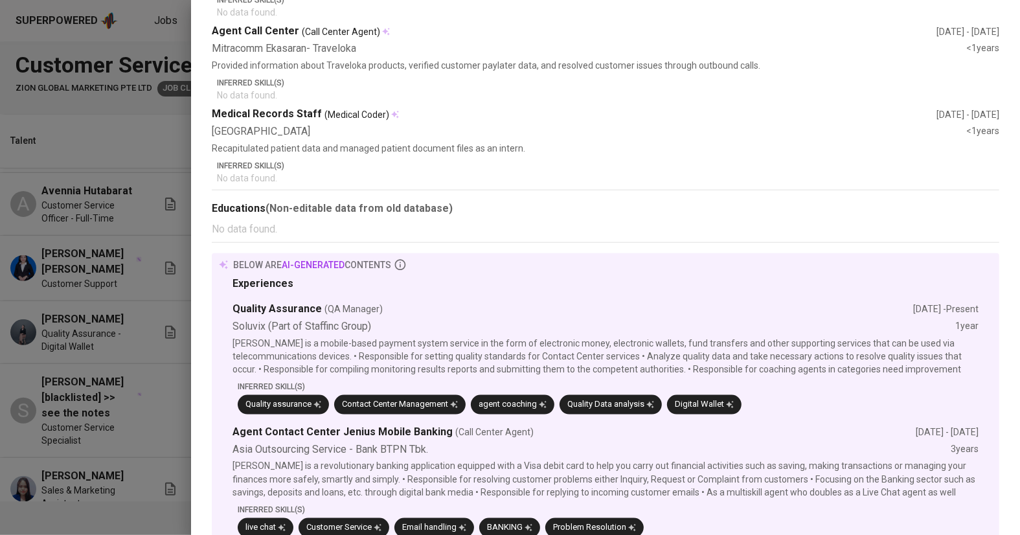
scroll to position [0, 0]
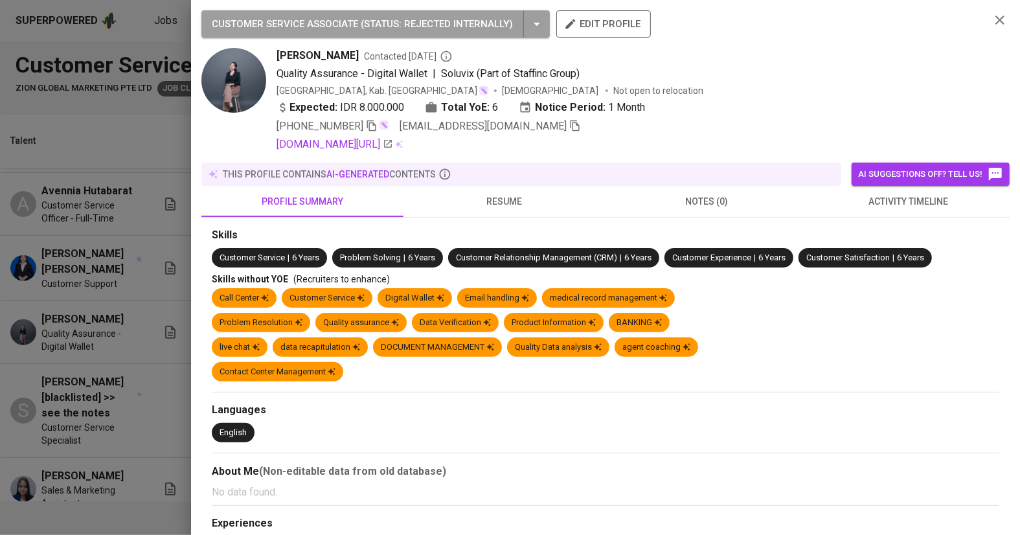
click at [39, 438] on div at bounding box center [510, 267] width 1020 height 535
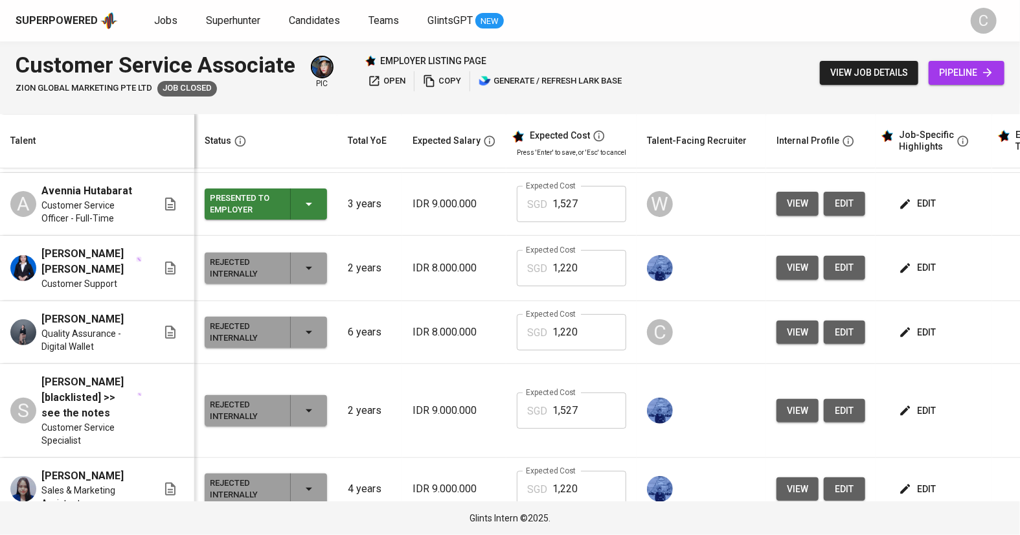
click at [792, 403] on span "view" at bounding box center [797, 411] width 21 height 16
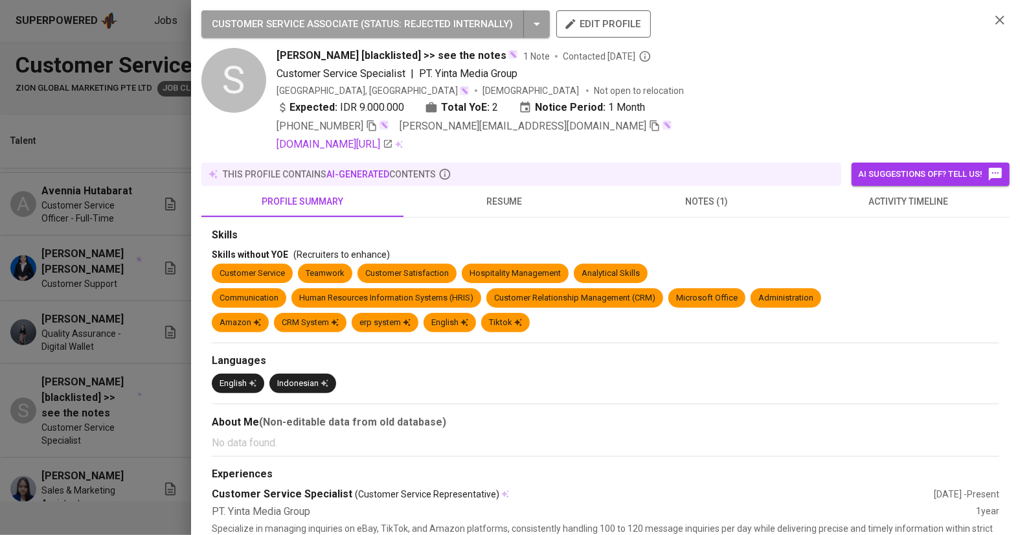
click at [723, 210] on button "notes (1)" at bounding box center [706, 201] width 202 height 31
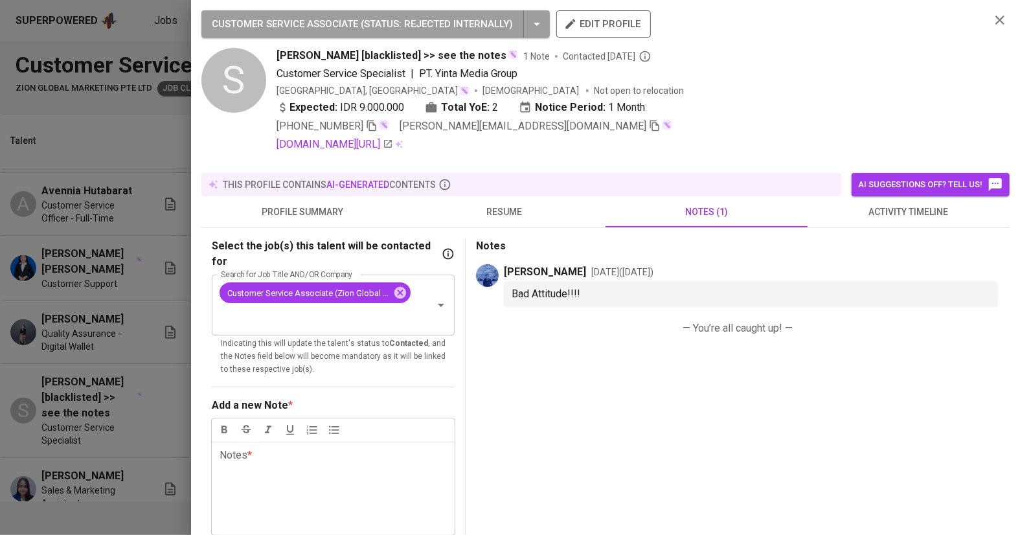
click at [132, 409] on div at bounding box center [510, 267] width 1020 height 535
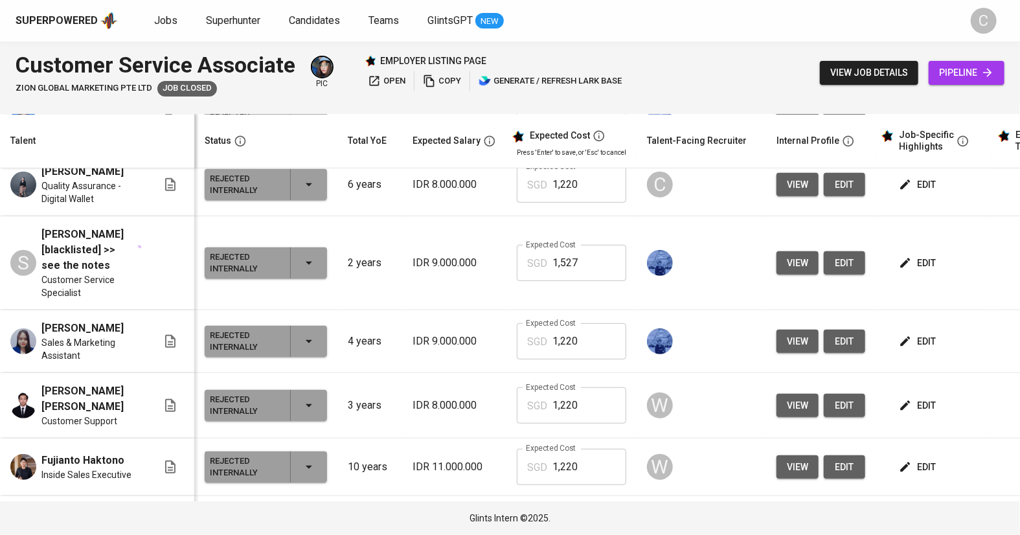
scroll to position [385, 0]
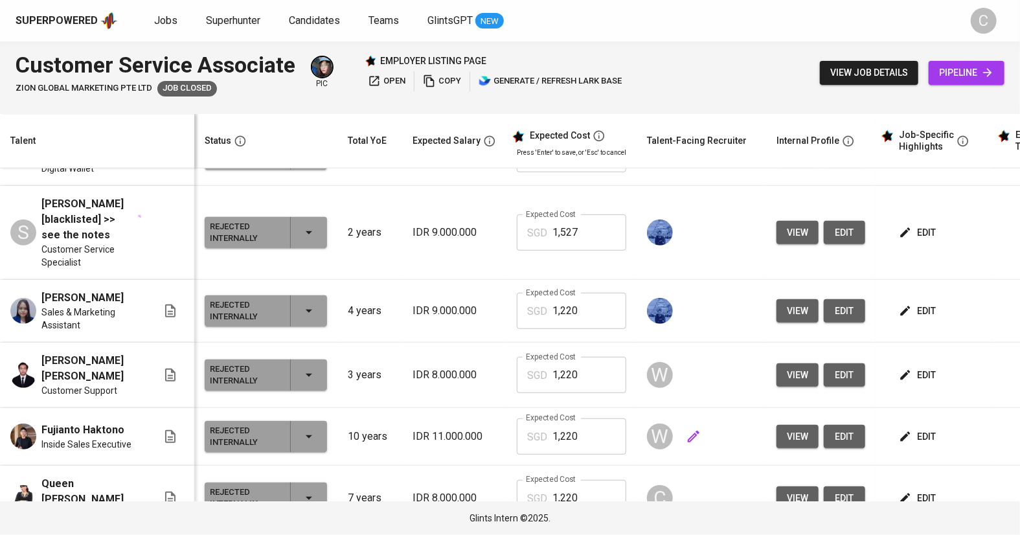
drag, startPoint x: 22, startPoint y: 357, endPoint x: 747, endPoint y: 416, distance: 727.4
click at [923, 486] on button "edit" at bounding box center [918, 498] width 45 height 24
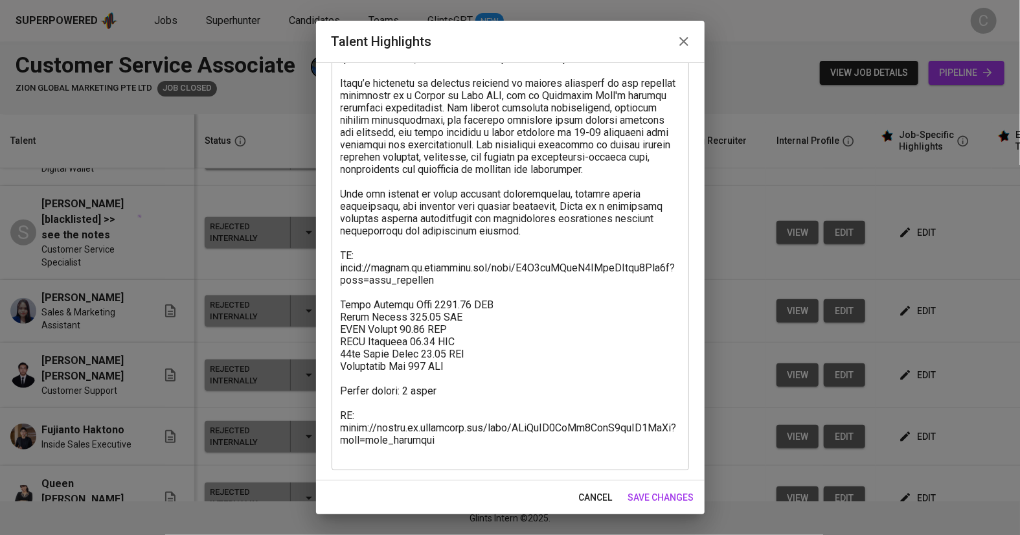
scroll to position [0, 0]
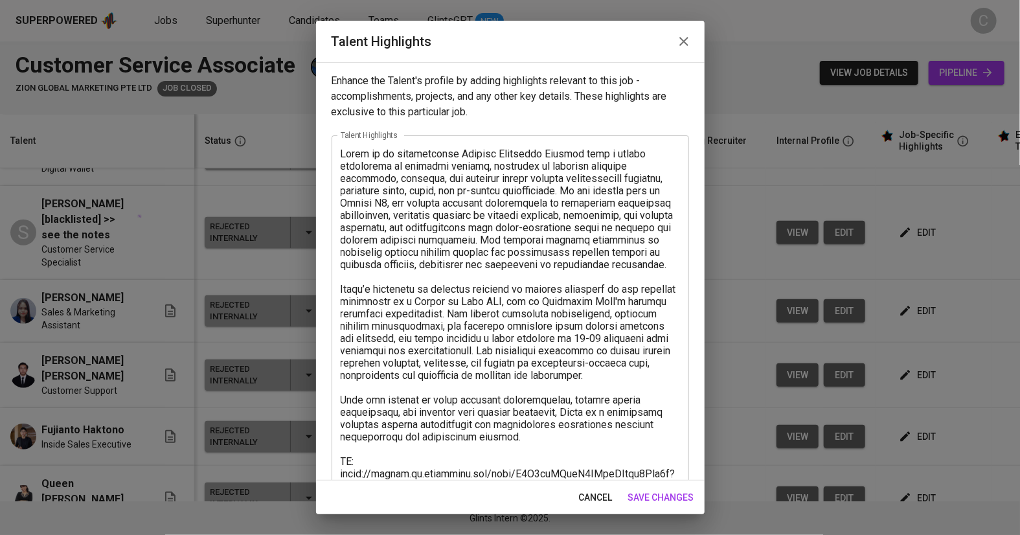
click at [485, 392] on textarea at bounding box center [510, 406] width 339 height 517
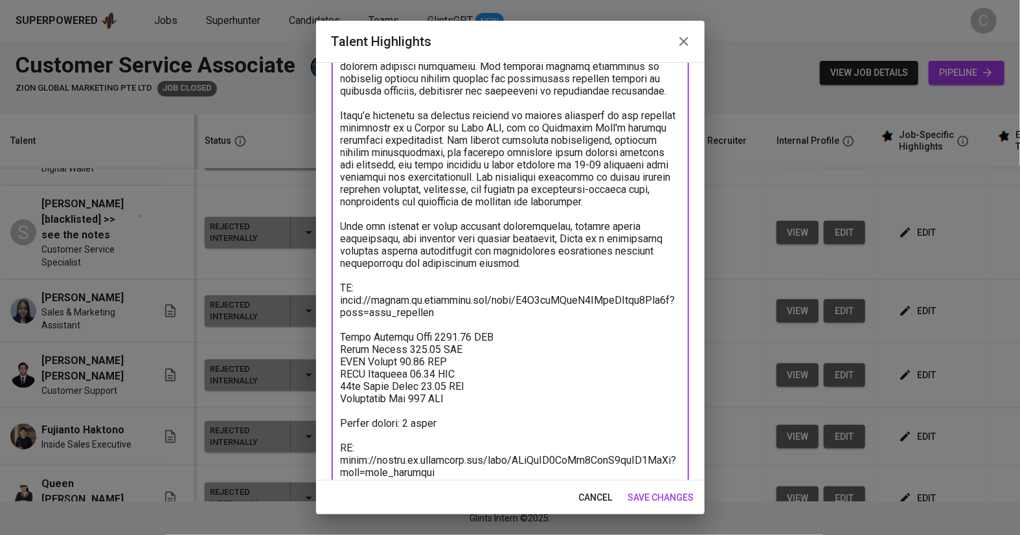
scroll to position [206, 0]
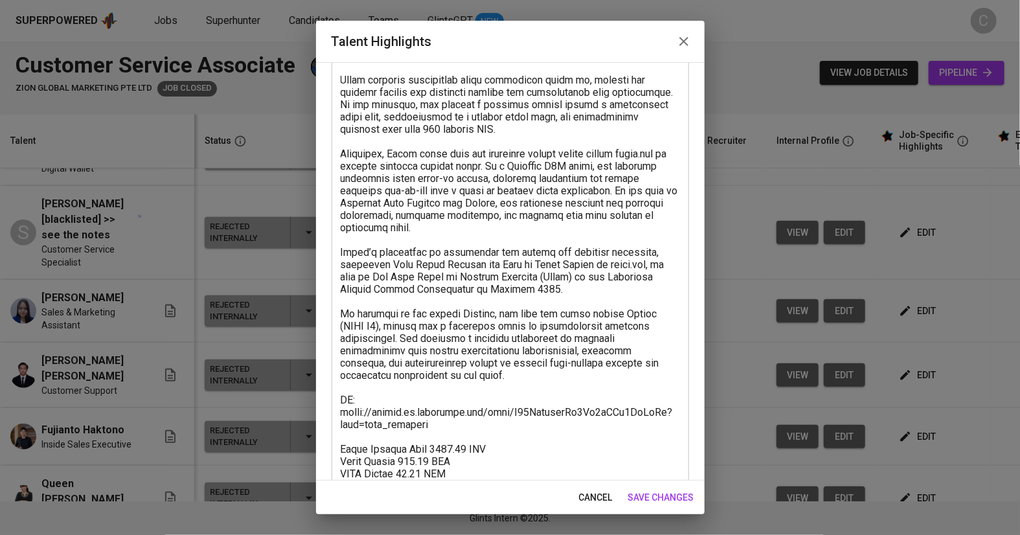
scroll to position [329, 0]
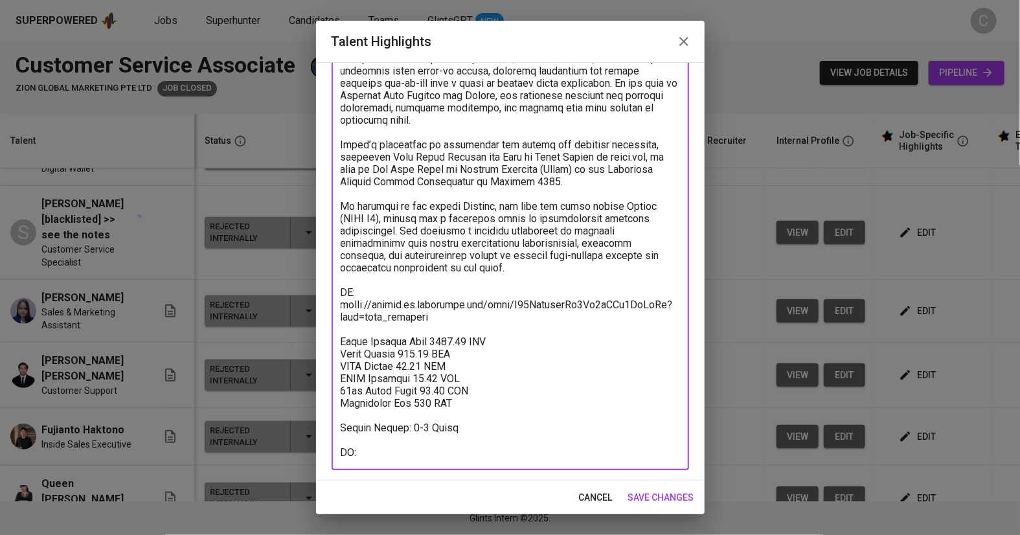
drag, startPoint x: 461, startPoint y: 440, endPoint x: 297, endPoint y: 431, distance: 164.7
click at [297, 431] on div "Talent Highlights Enhance the Talent's profile by adding highlights relevant to…" at bounding box center [510, 267] width 1020 height 535
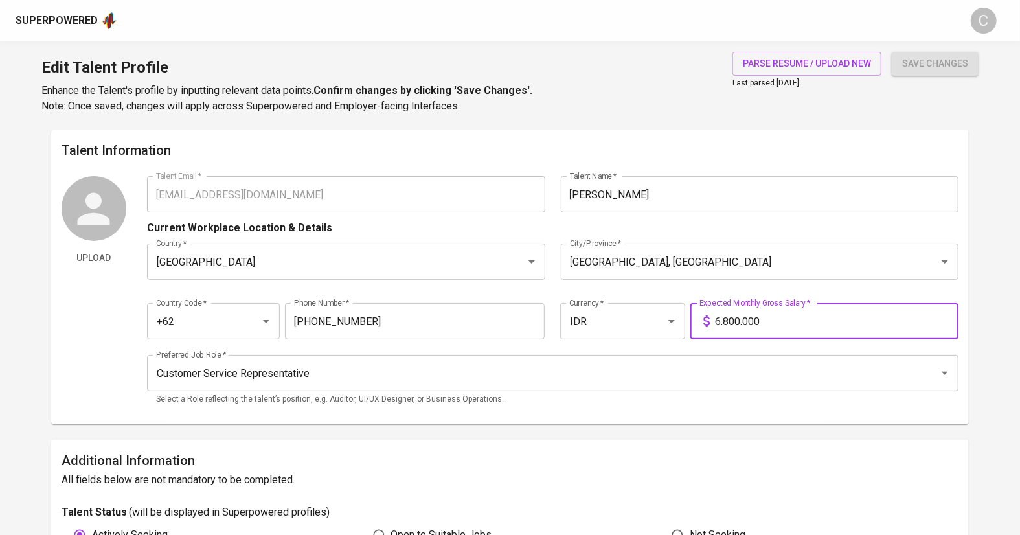
drag, startPoint x: 728, startPoint y: 320, endPoint x: 658, endPoint y: 303, distance: 71.9
click at [658, 303] on div "Country Code   * +62 Country Code * Phone Number   * [PHONE_NUMBER] Phone Numbe…" at bounding box center [553, 317] width 812 height 60
type input "7.000.000"
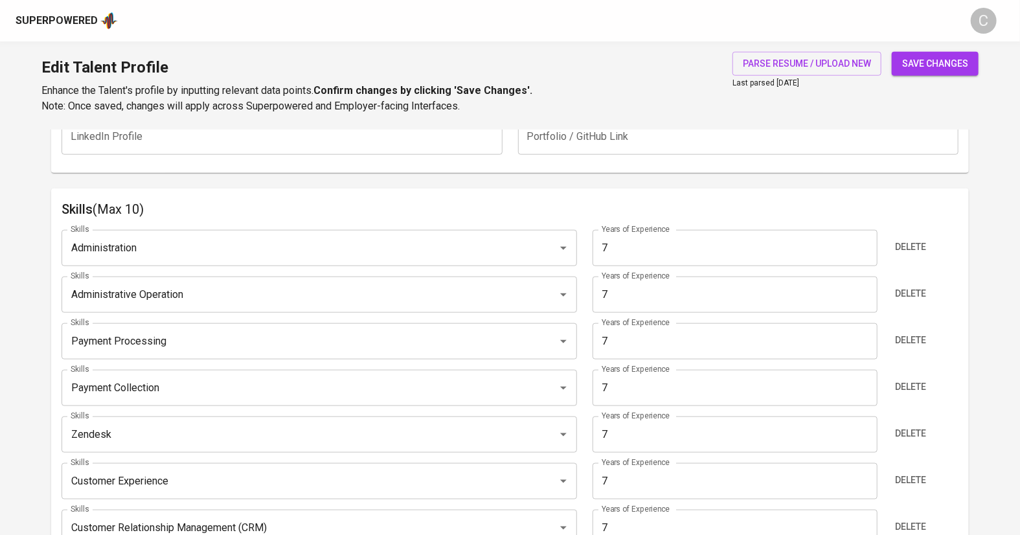
scroll to position [588, 0]
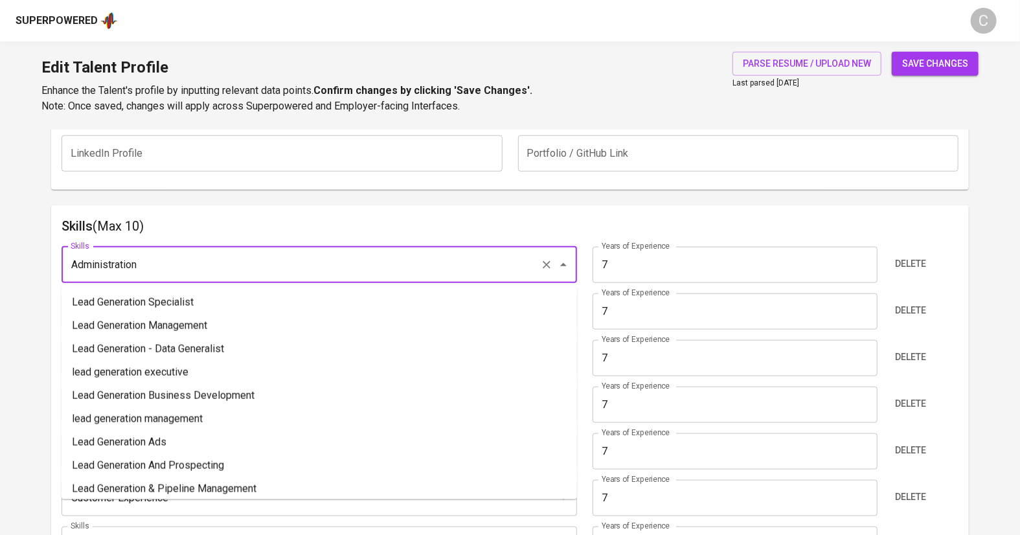
click at [161, 262] on input "Administration" at bounding box center [300, 264] width 467 height 25
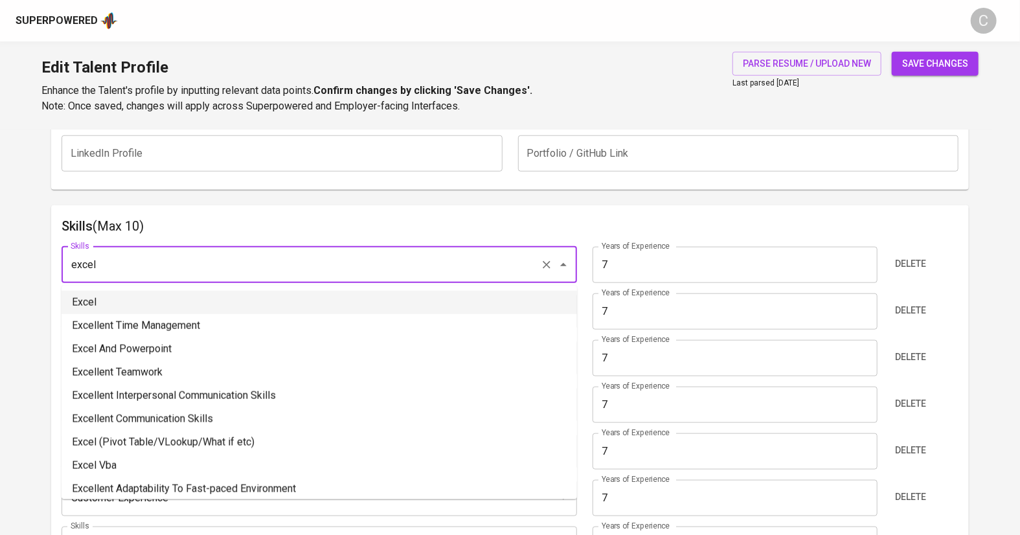
drag, startPoint x: 109, startPoint y: 264, endPoint x: 46, endPoint y: 252, distance: 64.5
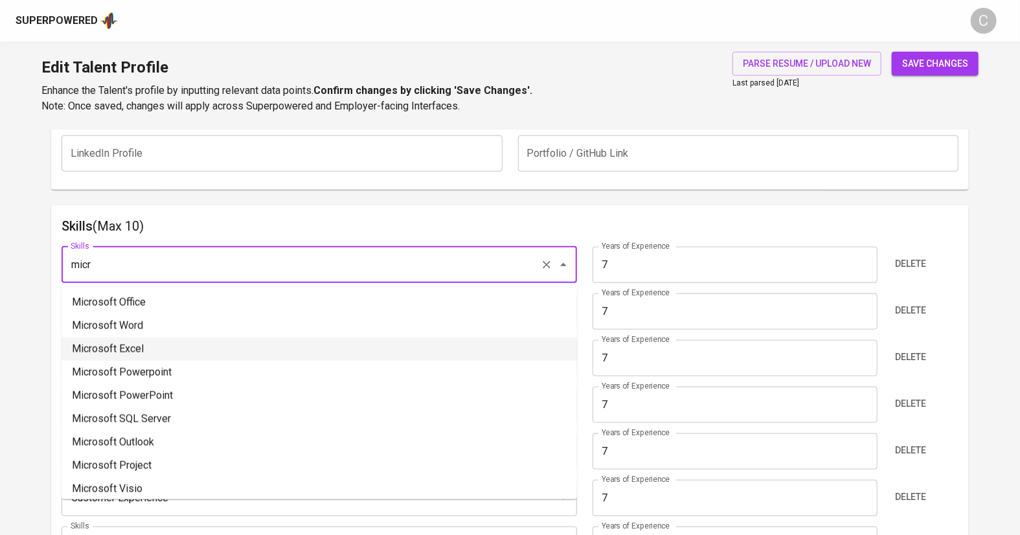
click at [148, 346] on li "Microsoft Excel" at bounding box center [319, 348] width 515 height 23
type input "Microsoft Excel"
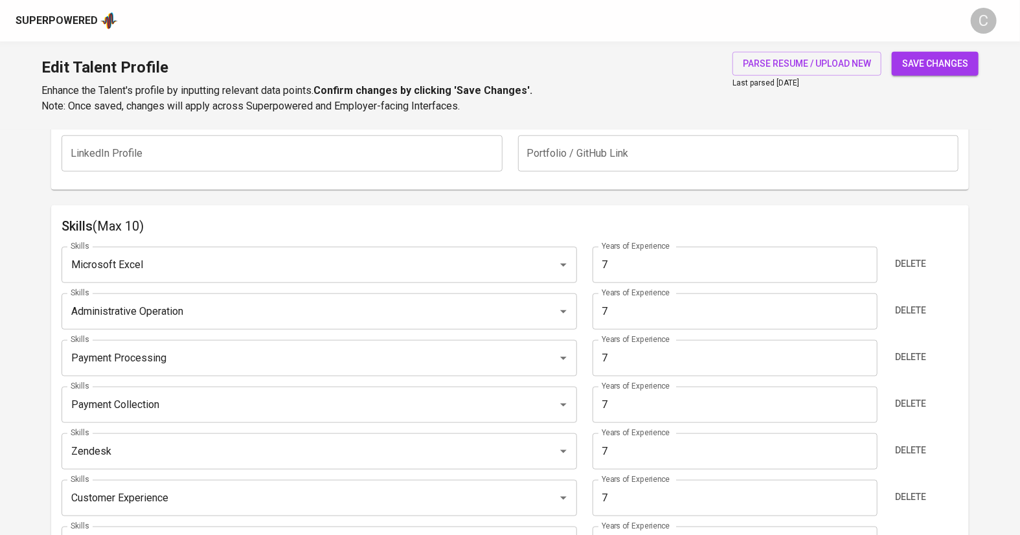
click at [924, 61] on span "save changes" at bounding box center [935, 64] width 66 height 16
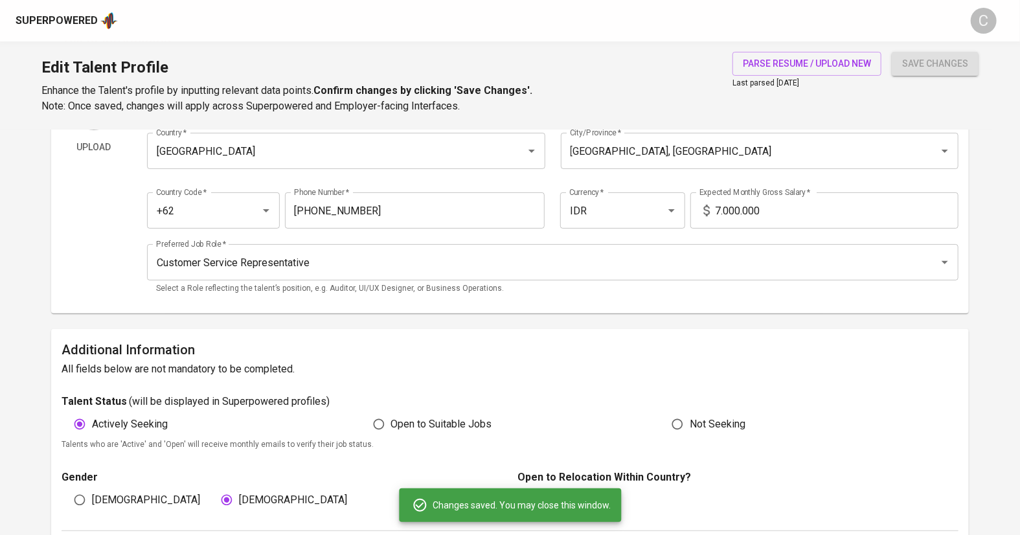
scroll to position [0, 0]
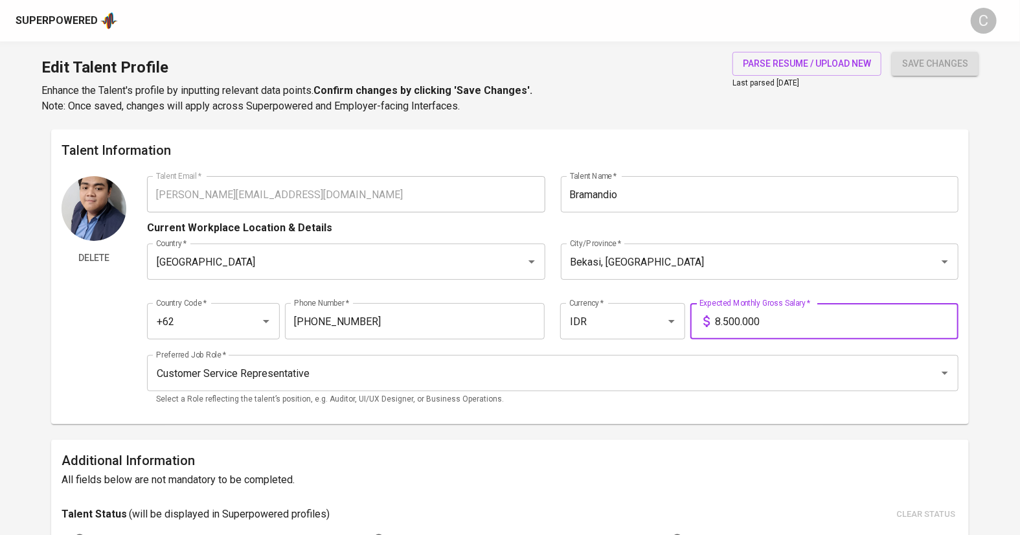
drag, startPoint x: 728, startPoint y: 322, endPoint x: 675, endPoint y: 315, distance: 53.0
click at [675, 315] on div "Country Code   * +62 Country Code * Phone Number   * [PHONE_NUMBER] Phone Numbe…" at bounding box center [553, 317] width 812 height 60
type input "7.000.000"
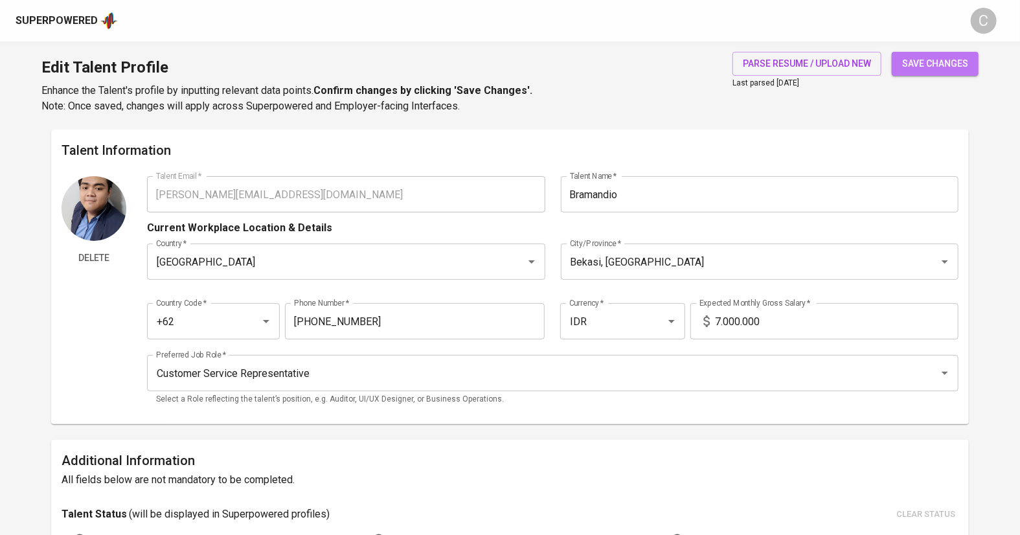
click at [934, 69] on span "save changes" at bounding box center [935, 64] width 66 height 16
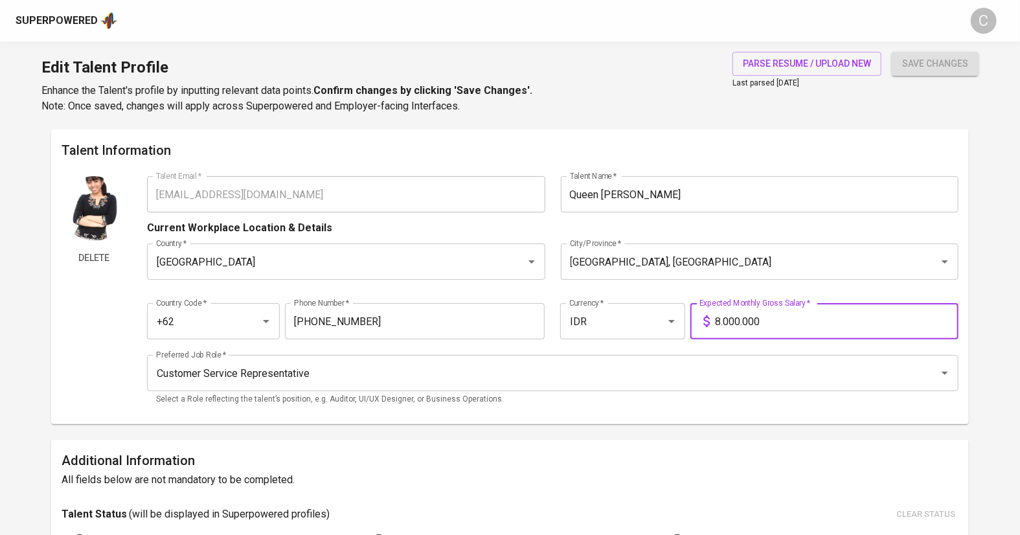
drag, startPoint x: 719, startPoint y: 322, endPoint x: 690, endPoint y: 317, distance: 29.6
click at [689, 319] on div "Expected Monthly Gross Salary   * 8.000.000 Expected Monthly Gross Salary *" at bounding box center [823, 321] width 271 height 36
type input "7.000.000"
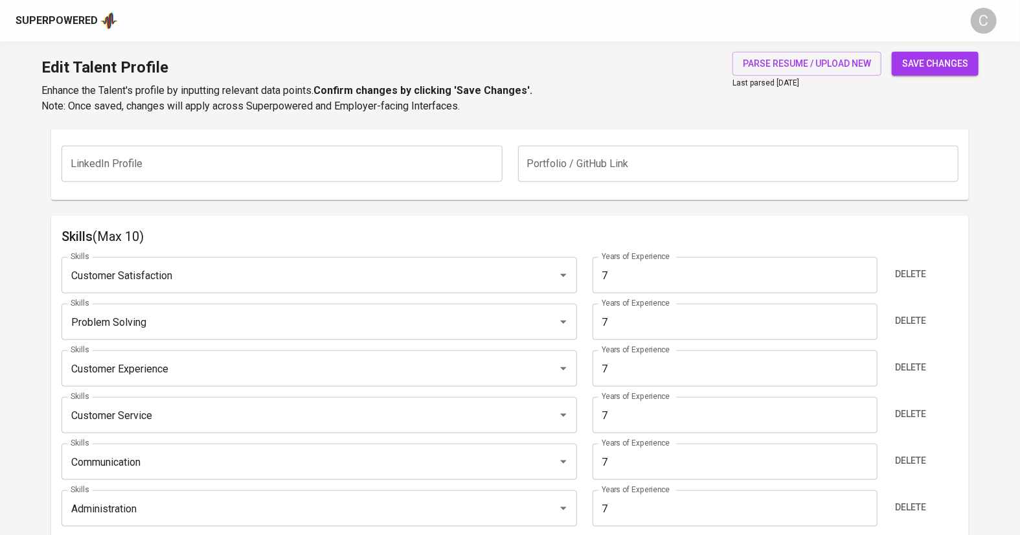
scroll to position [643, 0]
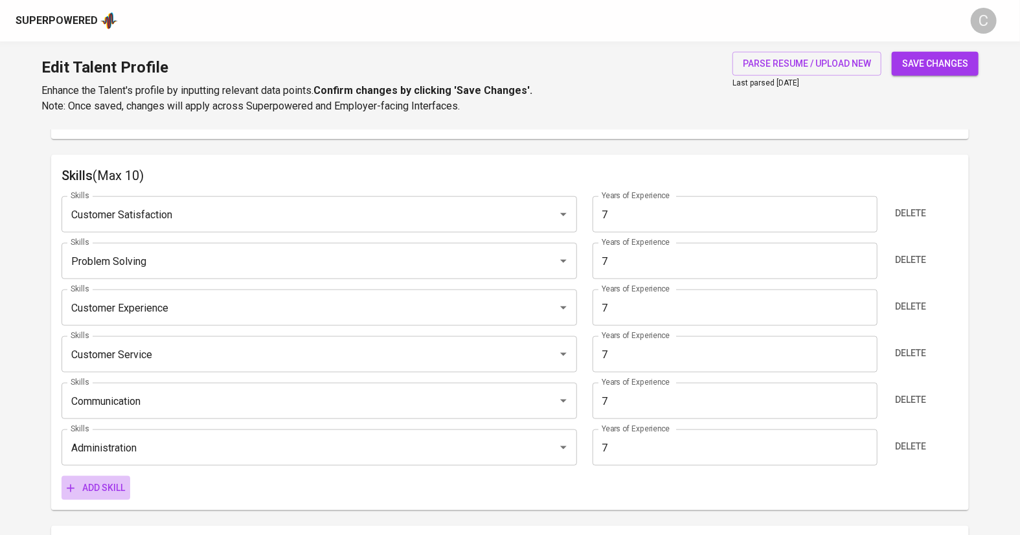
click at [105, 488] on span "Add skill" at bounding box center [96, 488] width 58 height 16
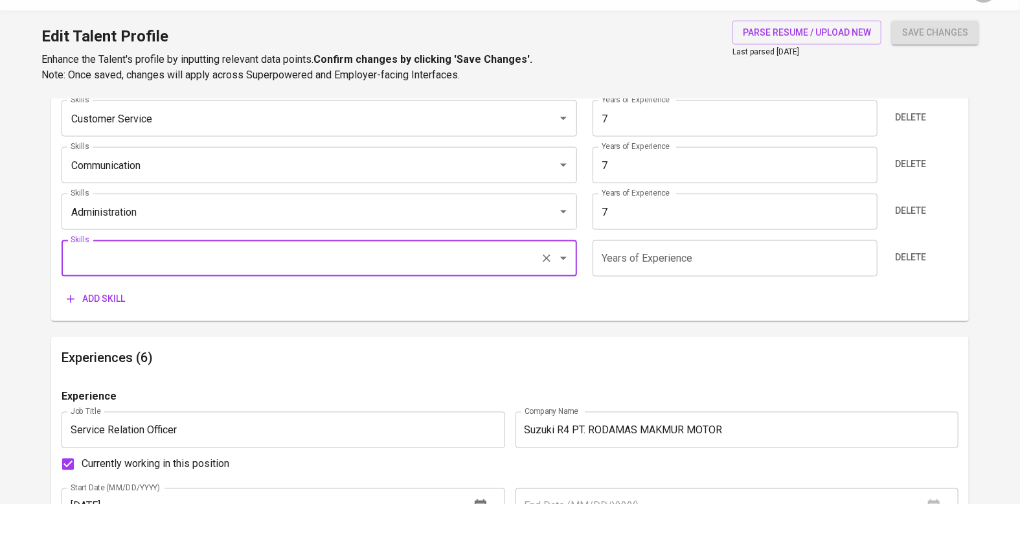
scroll to position [854, 0]
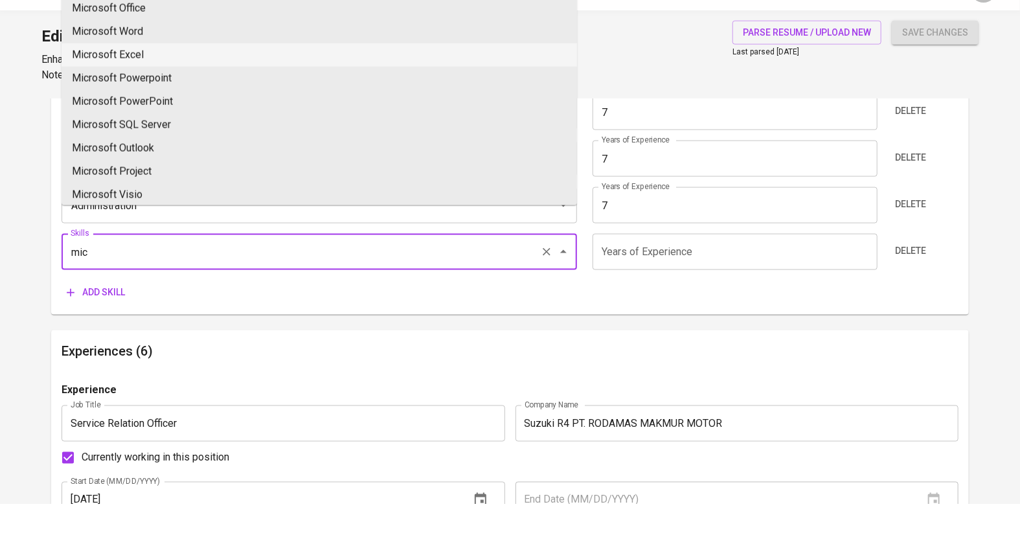
click at [135, 82] on li "Microsoft Excel" at bounding box center [319, 85] width 515 height 23
type input "Microsoft Excel"
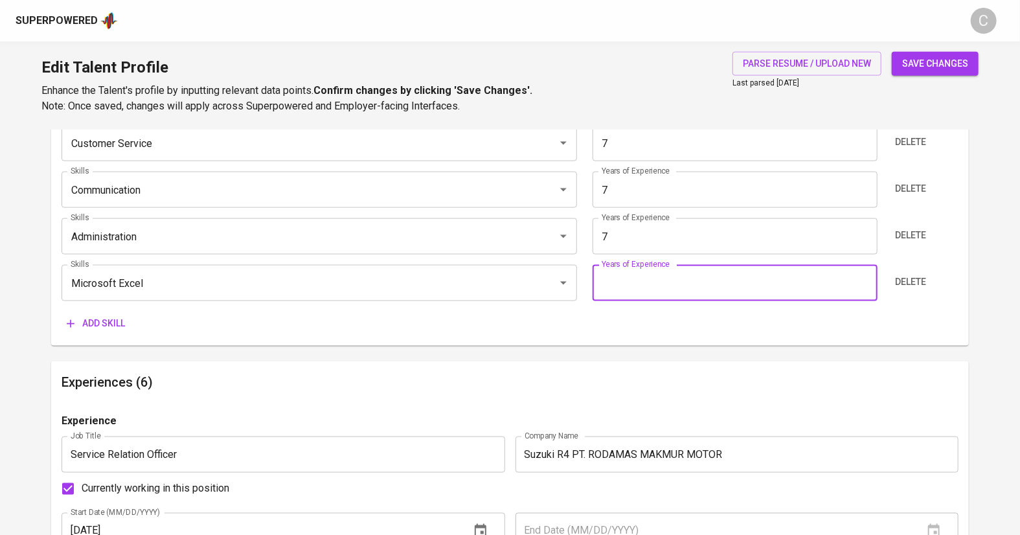
click at [631, 267] on input "number" at bounding box center [734, 283] width 285 height 36
type input "7"
click at [662, 327] on div "Add skill" at bounding box center [510, 323] width 897 height 24
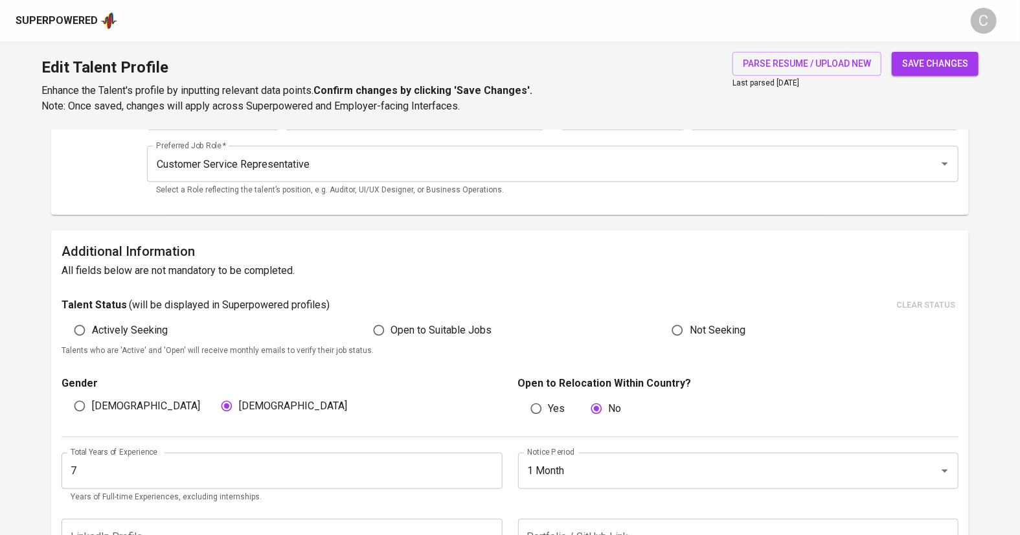
scroll to position [0, 0]
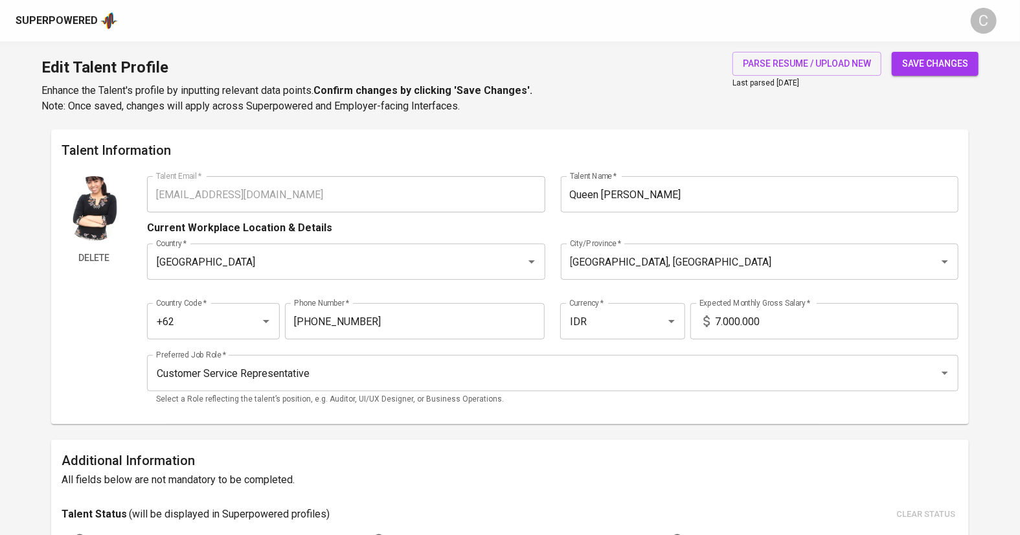
click at [924, 72] on button "save changes" at bounding box center [934, 64] width 87 height 24
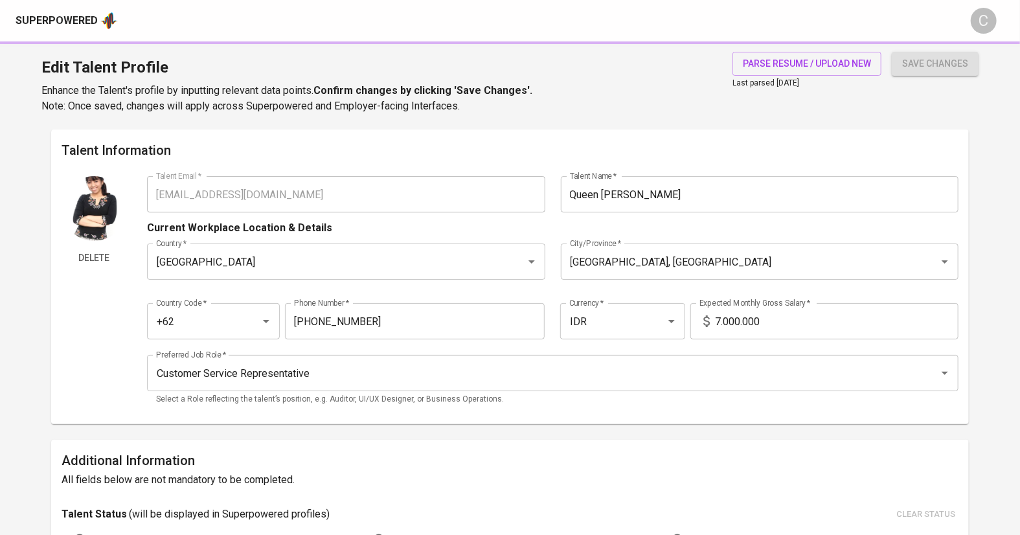
type input "Microsoft Excel"
type input "Customer Satisfaction"
type input "Problem Solving"
type input "Customer Experience"
type input "Customer Service"
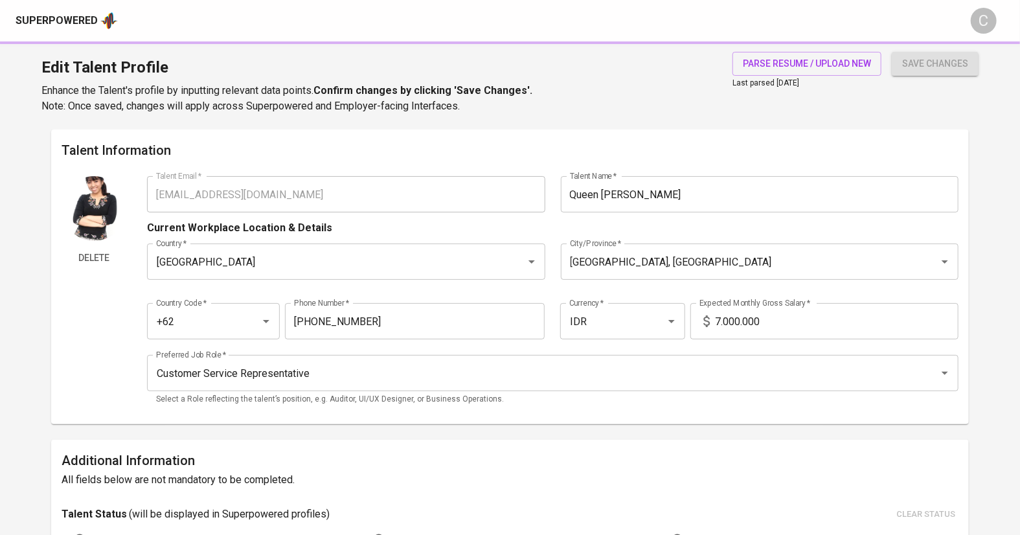
type input "Communication"
type input "Administration"
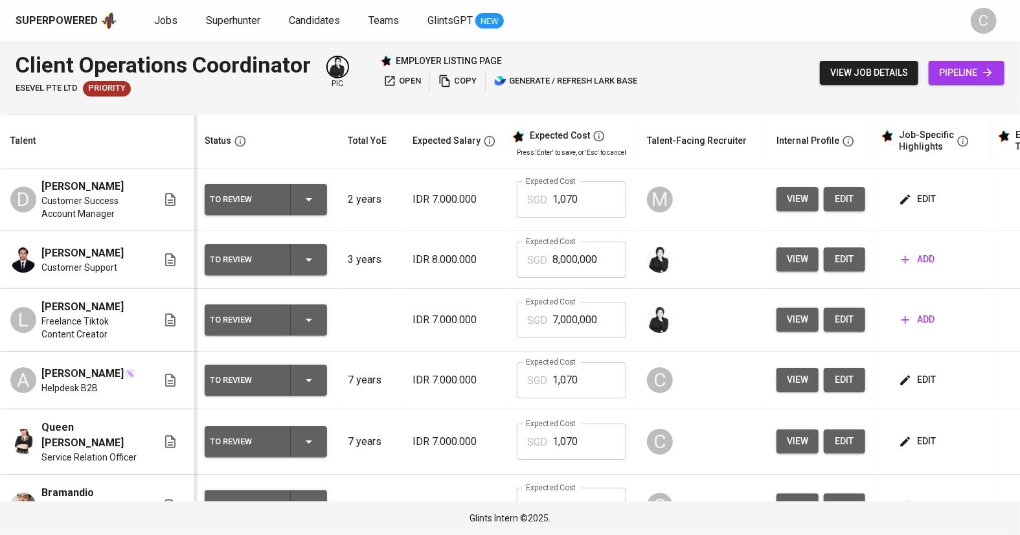
click at [124, 272] on div "Customer Support" at bounding box center [82, 267] width 82 height 13
